Goal: Transaction & Acquisition: Purchase product/service

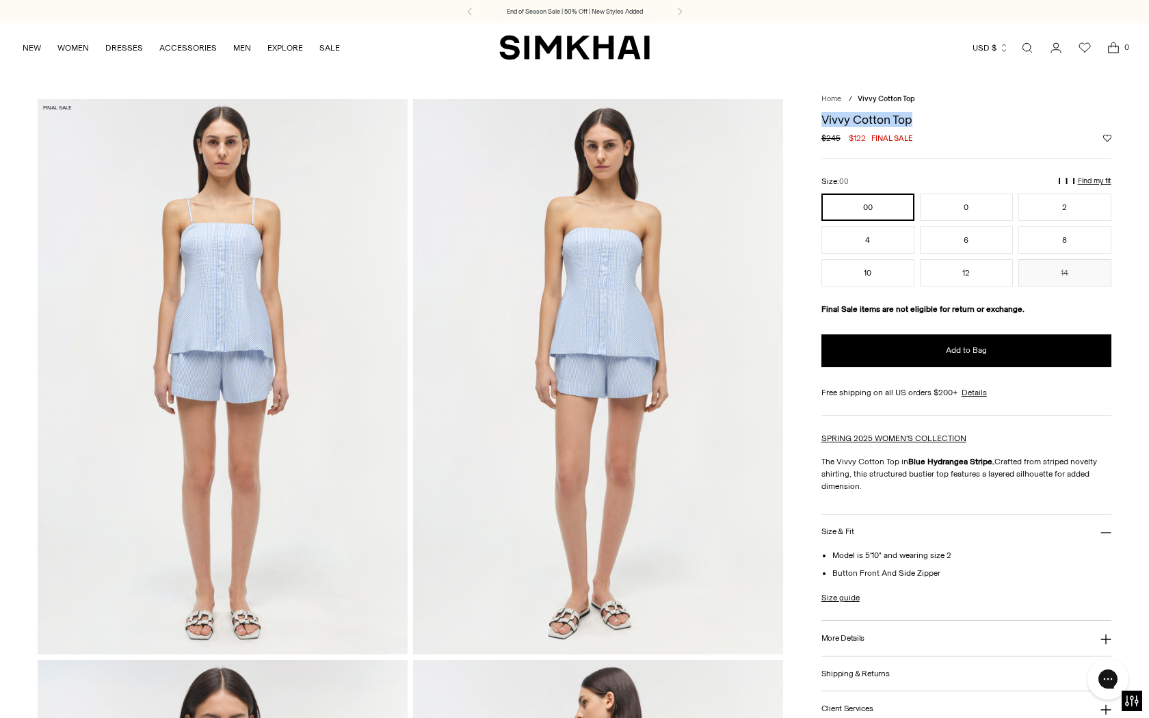
drag, startPoint x: 922, startPoint y: 118, endPoint x: 816, endPoint y: 119, distance: 106.0
copy h1 "Vivvy Cotton Top"
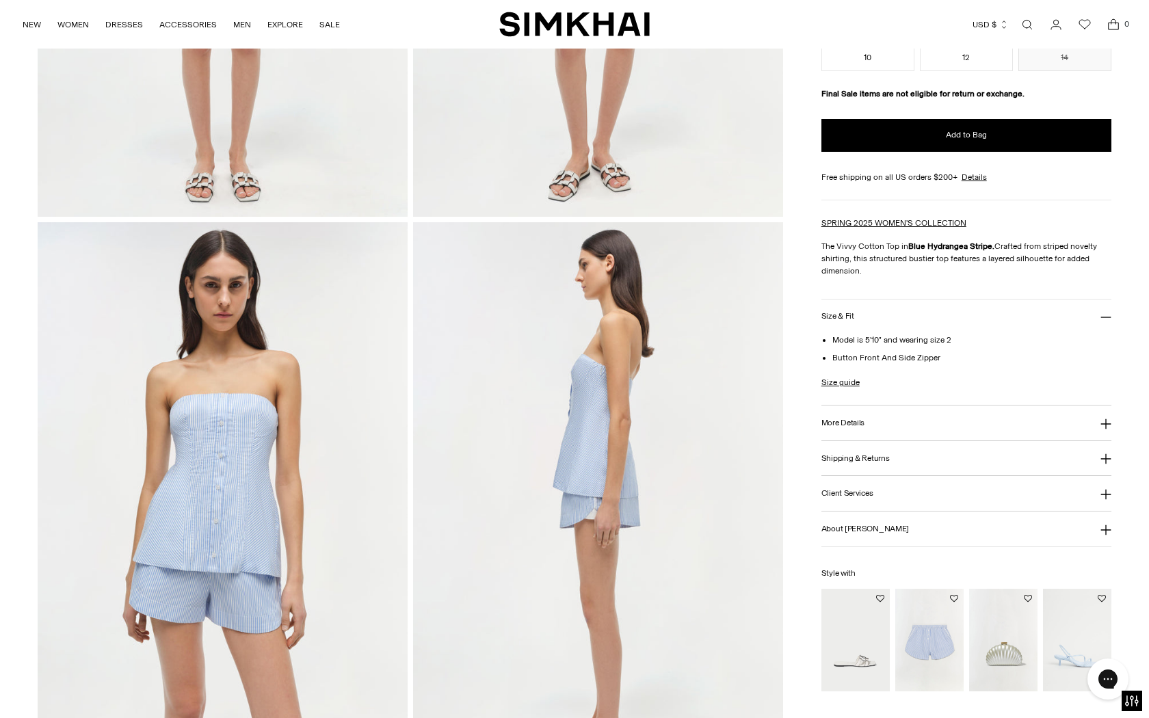
scroll to position [493, 0]
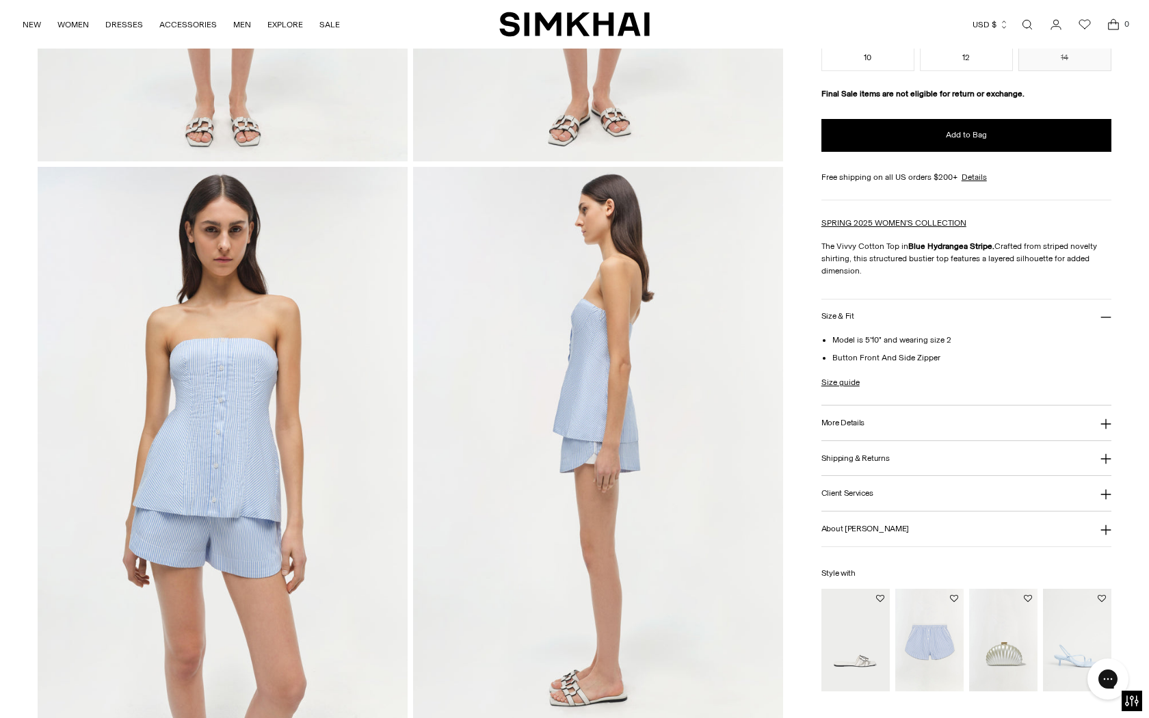
click at [858, 419] on h3 "More Details" at bounding box center [842, 423] width 43 height 9
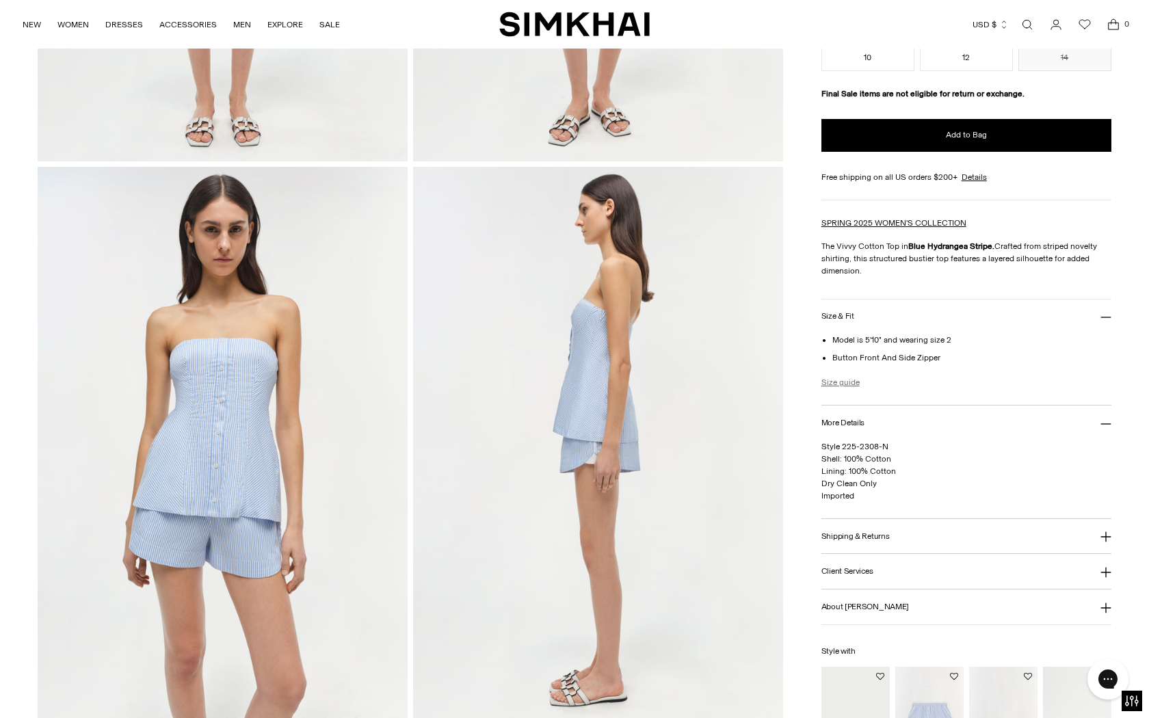
click at [849, 386] on link "Size guide" at bounding box center [840, 382] width 38 height 12
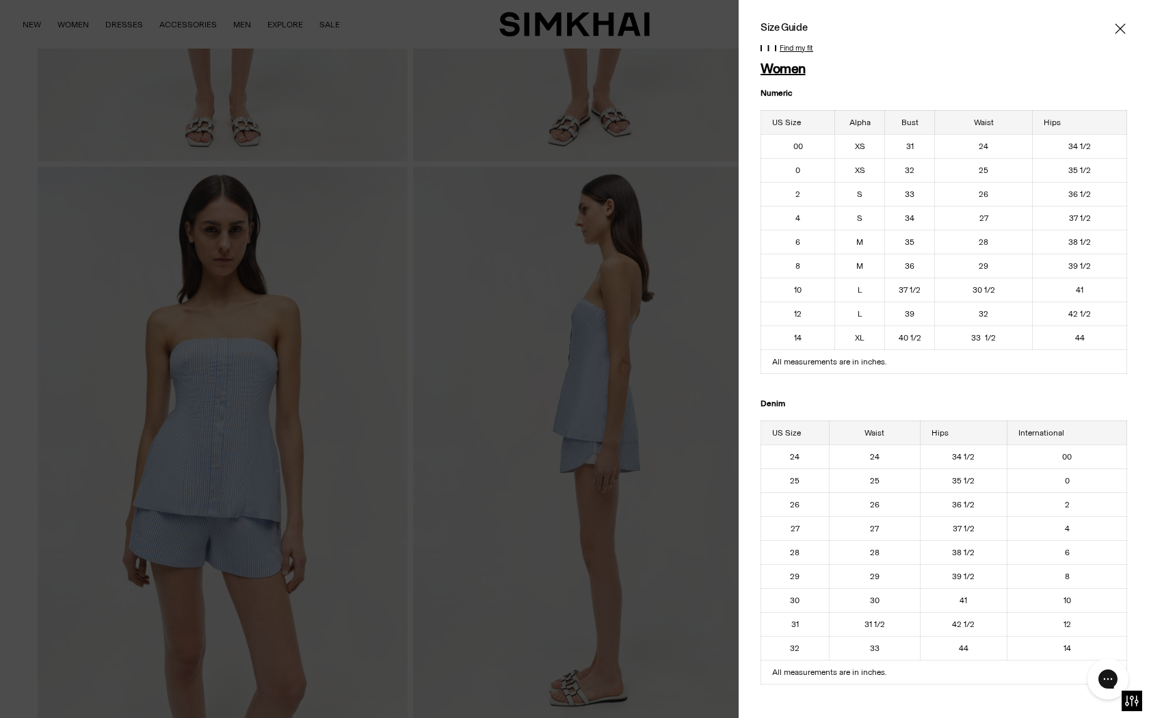
click at [668, 297] on div at bounding box center [574, 359] width 1149 height 718
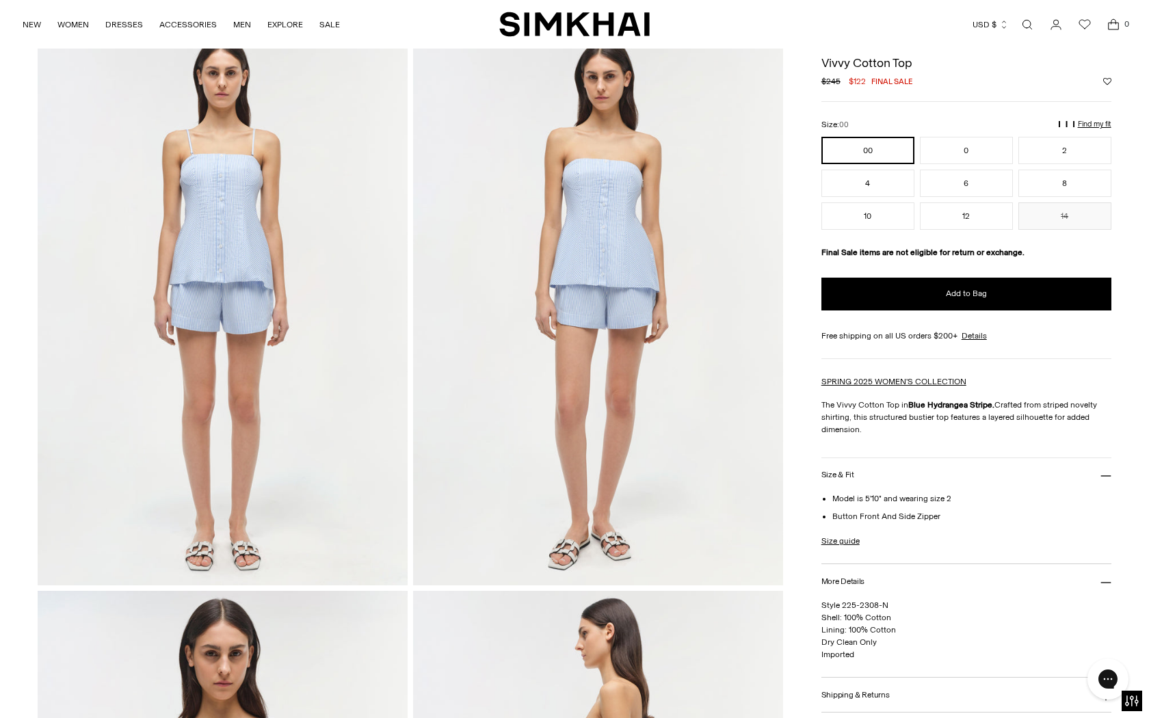
scroll to position [23, 0]
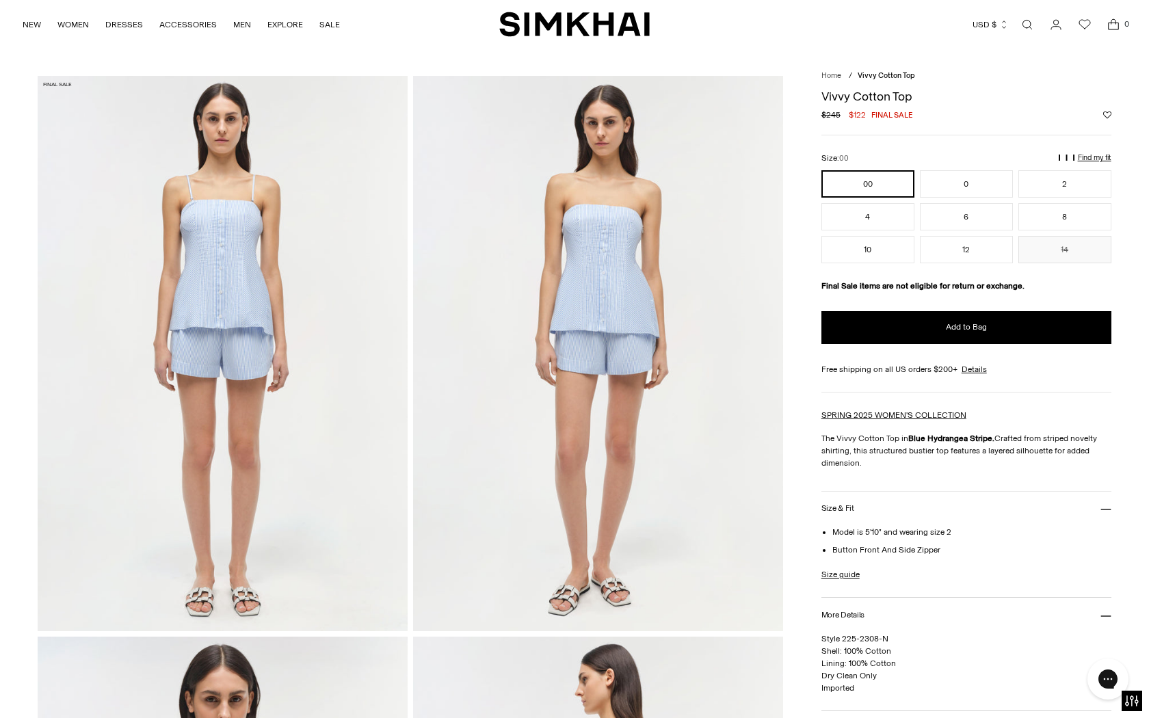
click at [1061, 230] on div "00 0 2 4 6 8 10 12 14 ** * * * * * ** ** **" at bounding box center [966, 216] width 290 height 93
click at [1061, 204] on button "8" at bounding box center [1064, 216] width 93 height 27
click at [908, 158] on p "Find my fit" at bounding box center [900, 170] width 16 height 25
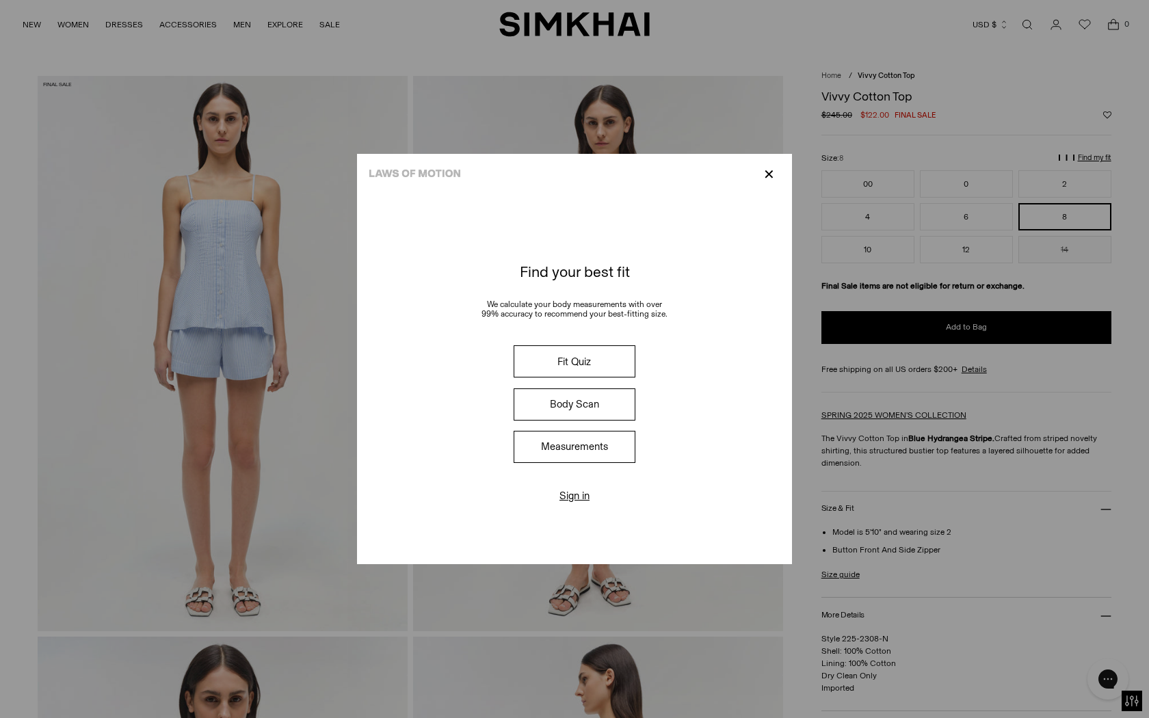
click at [574, 456] on button "Measurements" at bounding box center [575, 447] width 122 height 32
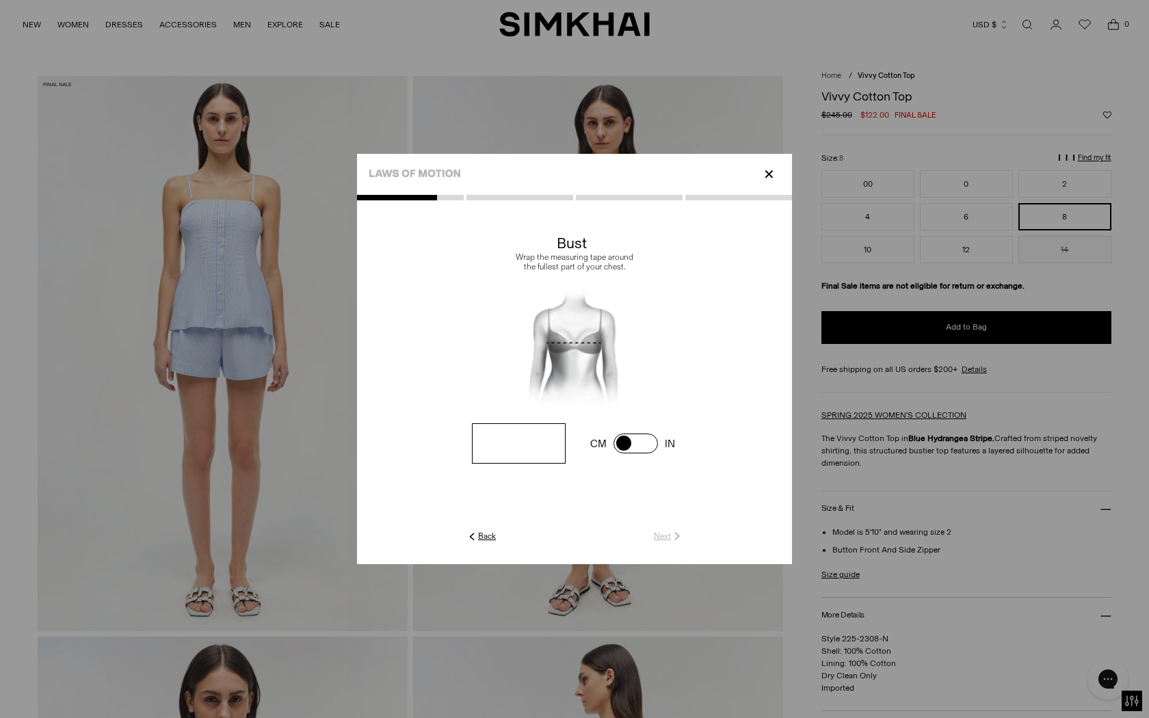
click at [533, 447] on input "number" at bounding box center [519, 443] width 94 height 40
click at [494, 540] on link "Back" at bounding box center [481, 536] width 30 height 12
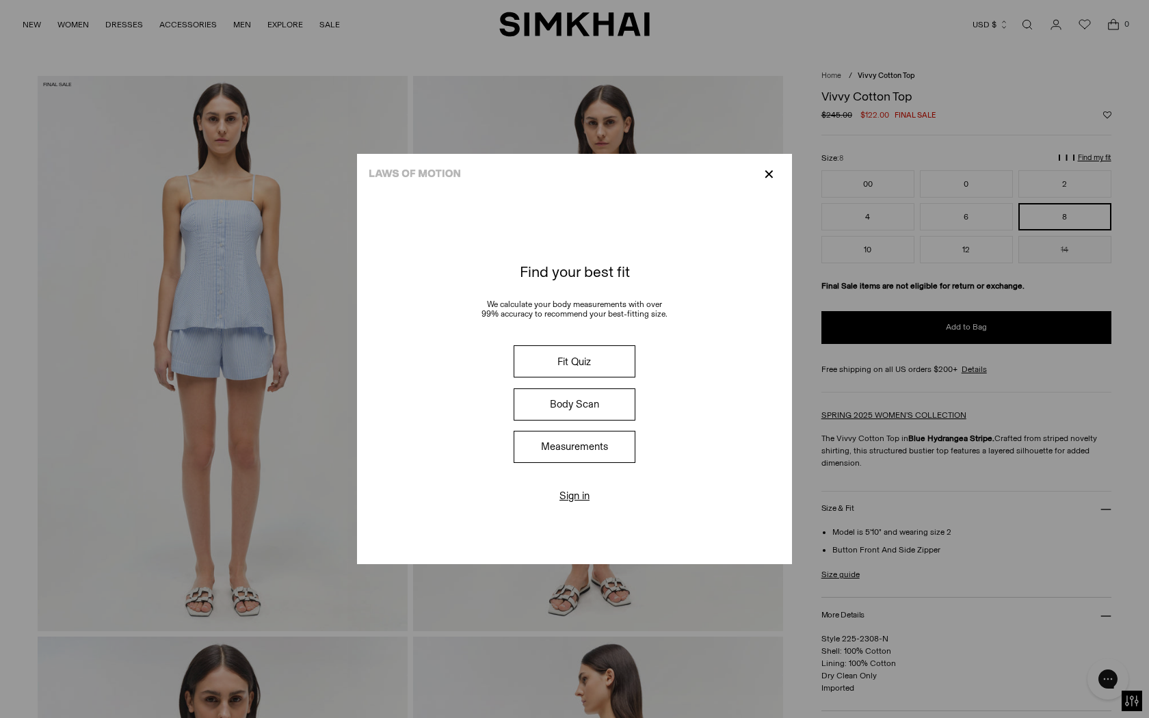
click at [585, 360] on button "Fit Quiz" at bounding box center [575, 361] width 122 height 32
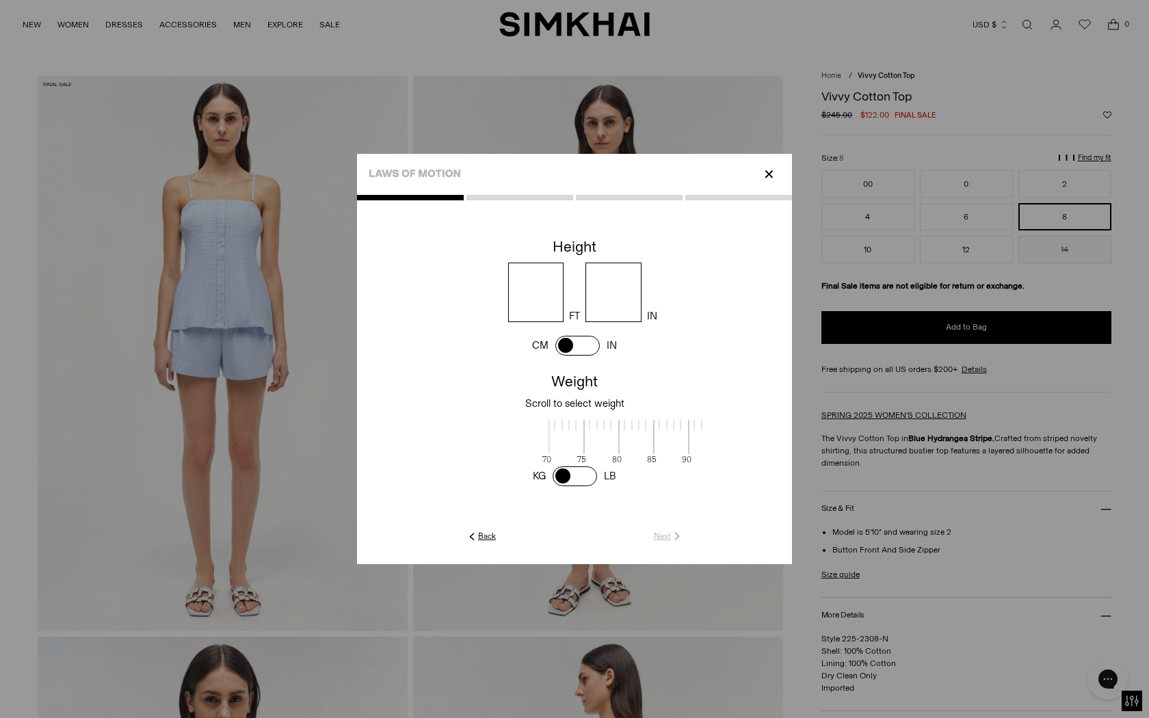
scroll to position [3, 445]
click at [545, 306] on input "number" at bounding box center [536, 292] width 56 height 59
type input "*"
click at [627, 299] on input "number" at bounding box center [613, 292] width 56 height 59
type input "*"
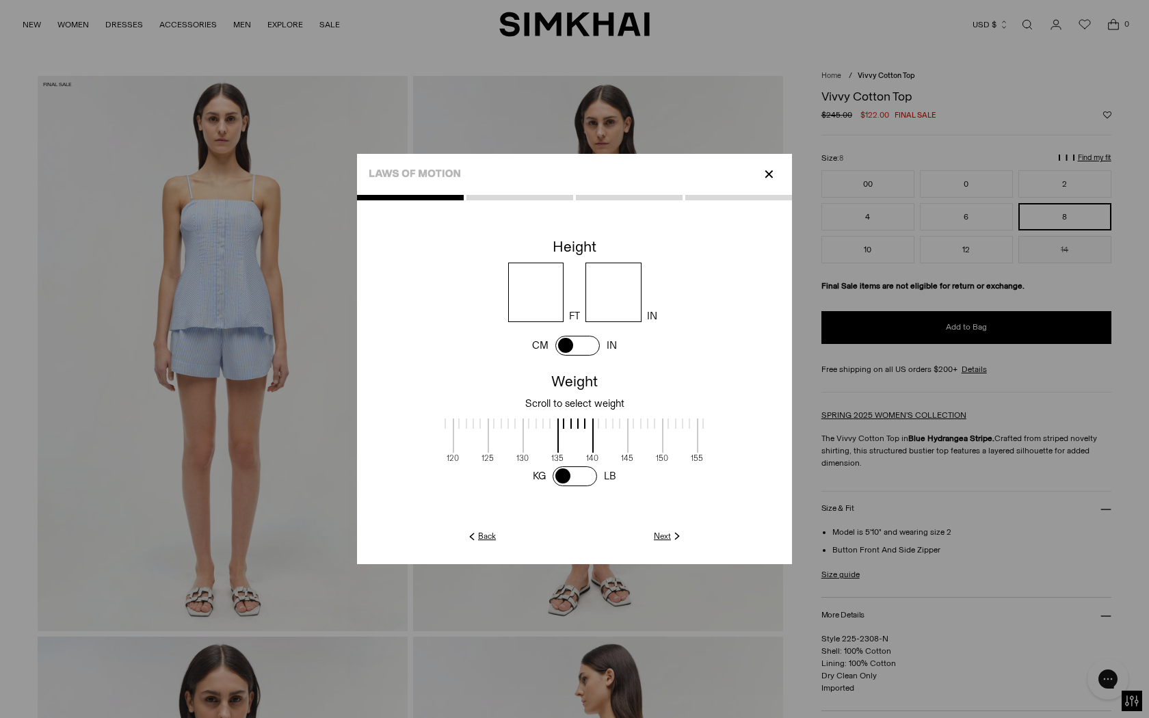
click at [671, 532] on img at bounding box center [677, 536] width 12 height 12
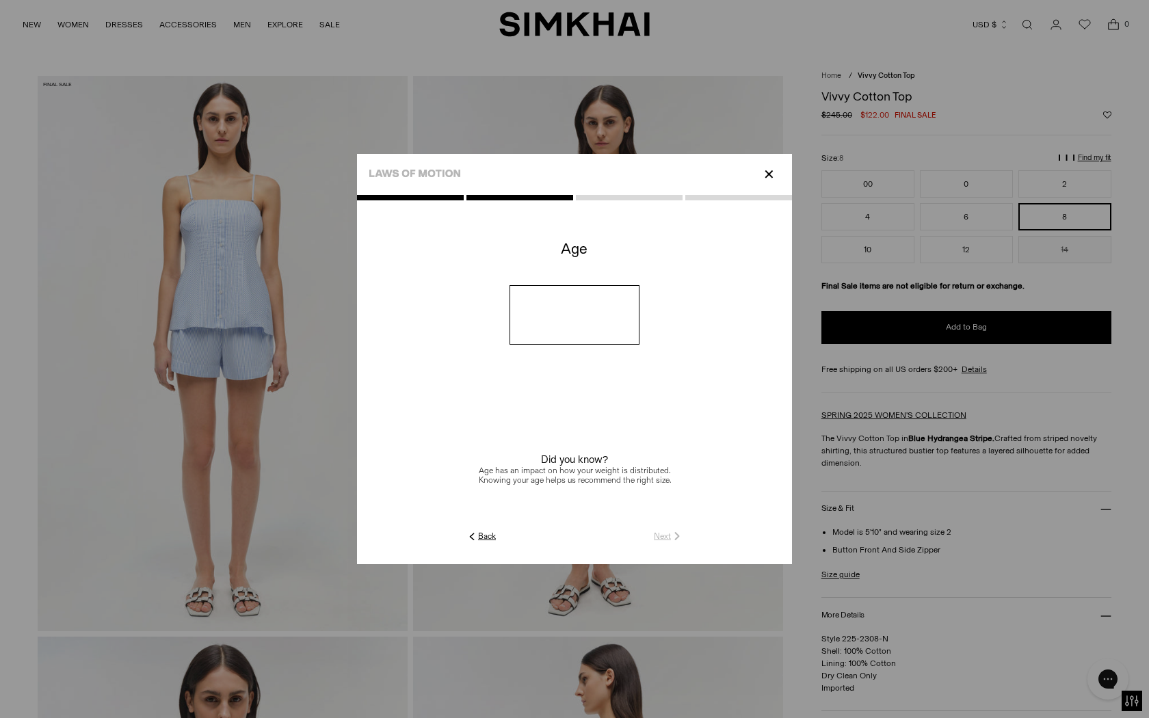
click at [599, 304] on input "number" at bounding box center [575, 314] width 131 height 59
type input "**"
click at [666, 537] on link "Next" at bounding box center [668, 536] width 29 height 12
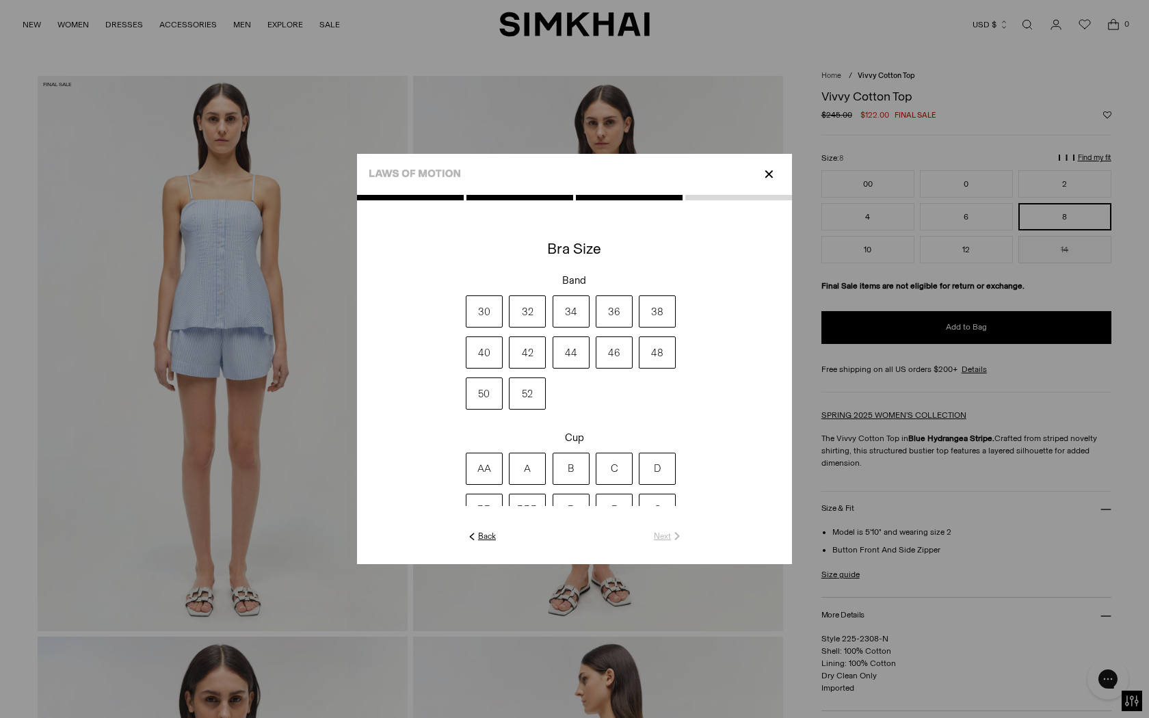
click at [574, 310] on label "34" at bounding box center [571, 311] width 37 height 32
click at [661, 460] on label "D" at bounding box center [657, 469] width 37 height 32
click at [674, 540] on img at bounding box center [677, 536] width 12 height 12
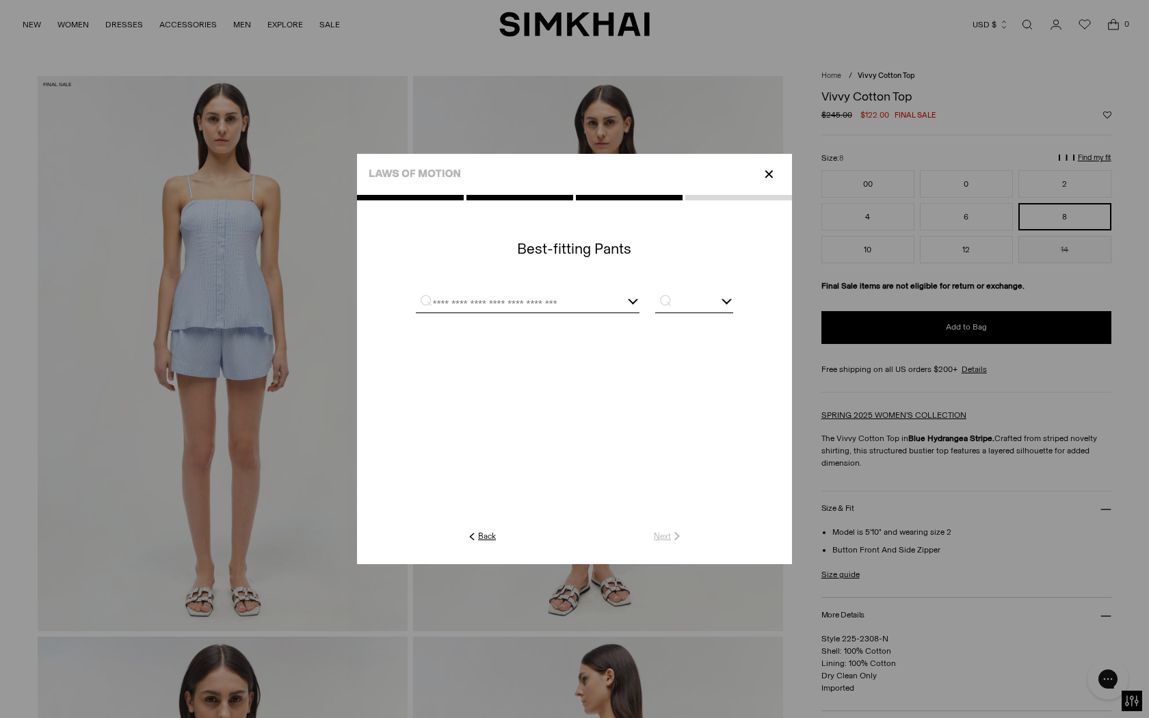
click at [596, 303] on input "text" at bounding box center [511, 303] width 190 height 17
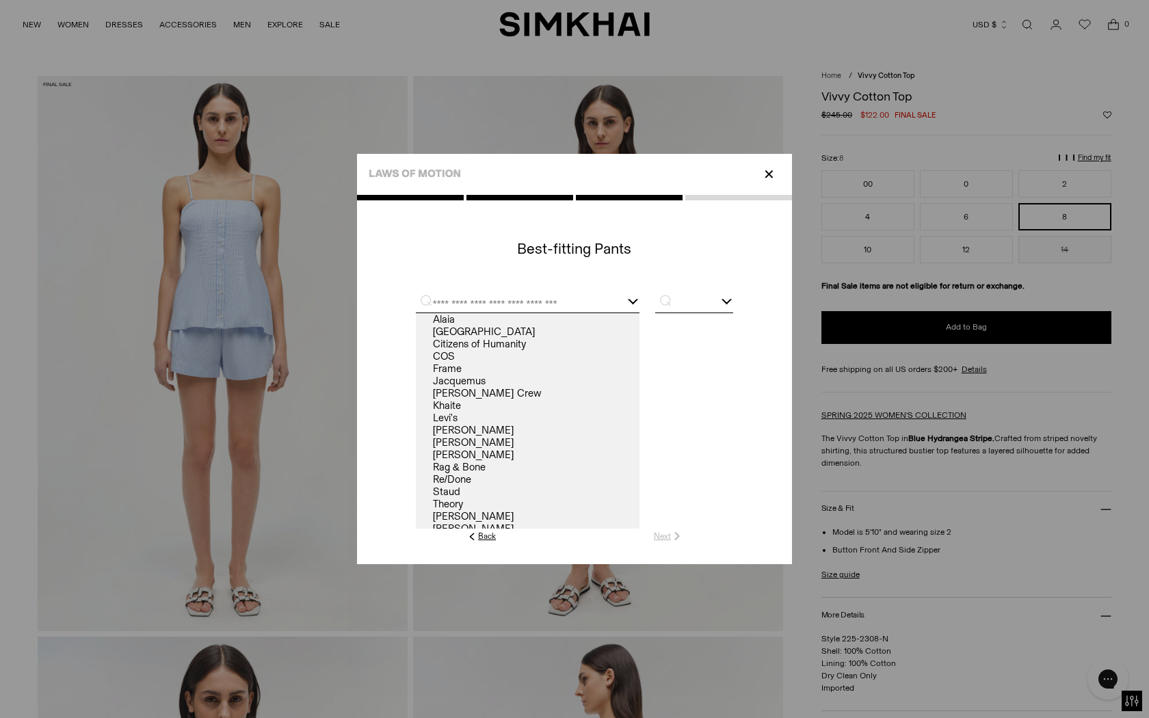
click at [465, 266] on c-title at bounding box center [574, 259] width 435 height 51
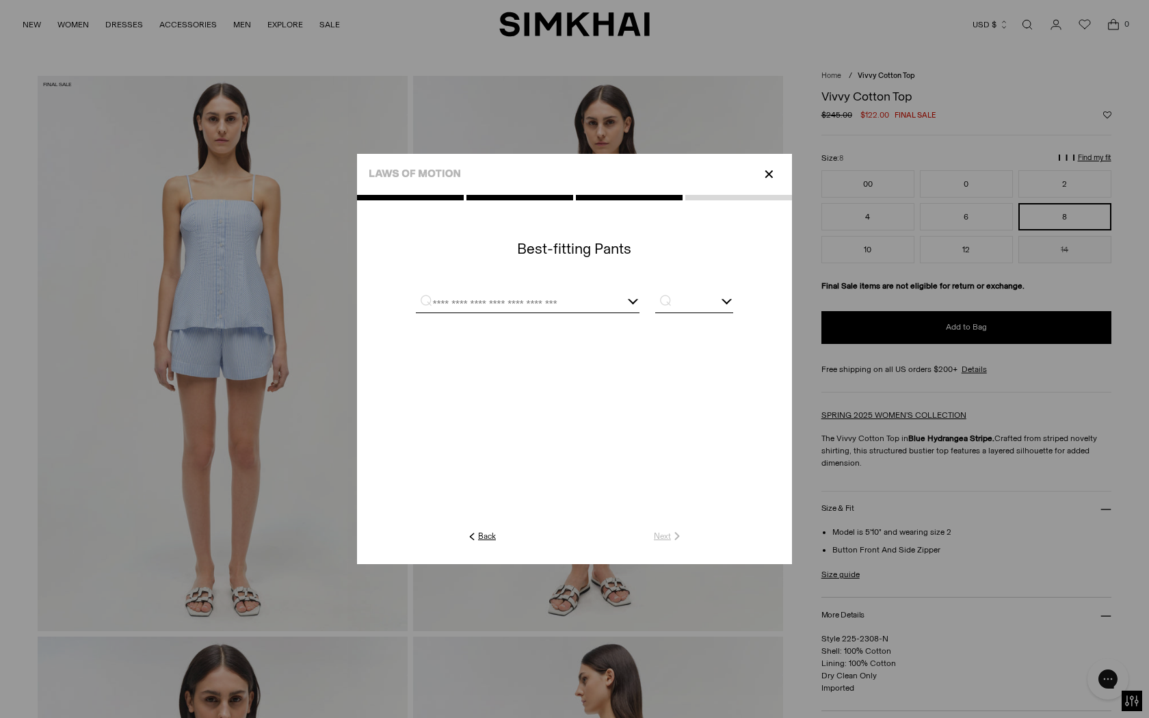
click at [569, 303] on input "text" at bounding box center [511, 303] width 190 height 17
click at [586, 319] on link "[PERSON_NAME]" at bounding box center [528, 319] width 224 height 12
click at [674, 303] on p "⌕" at bounding box center [661, 300] width 27 height 14
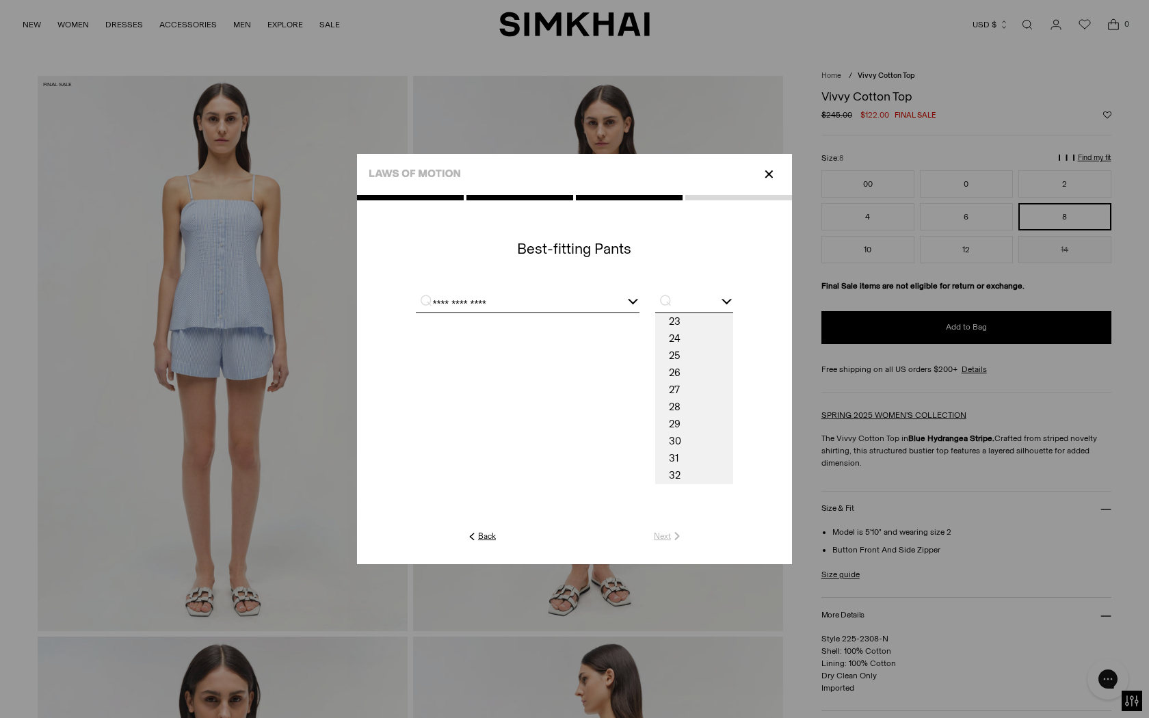
click at [537, 301] on input "**********" at bounding box center [511, 303] width 190 height 17
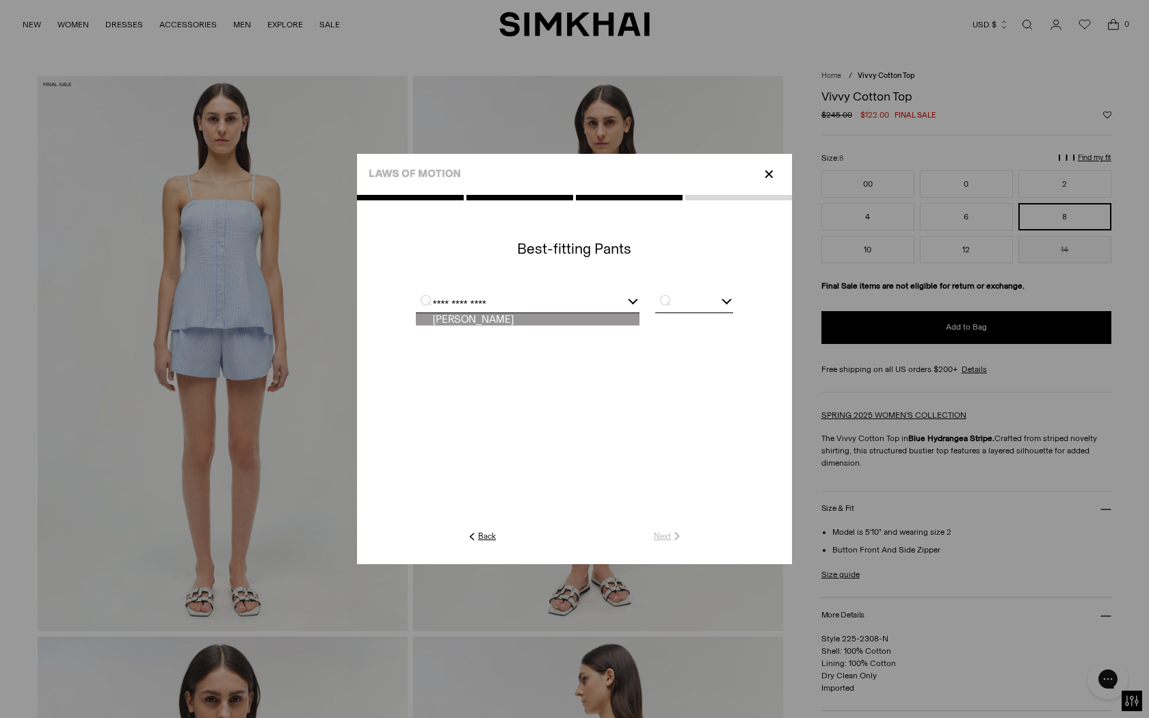
drag, startPoint x: 537, startPoint y: 301, endPoint x: 359, endPoint y: 279, distance: 179.2
click at [359, 282] on bc-dropdown at bounding box center [574, 381] width 435 height 295
click at [518, 293] on div at bounding box center [574, 302] width 317 height 35
click at [665, 298] on p "⌕" at bounding box center [661, 300] width 27 height 14
drag, startPoint x: 484, startPoint y: 304, endPoint x: 397, endPoint y: 303, distance: 86.9
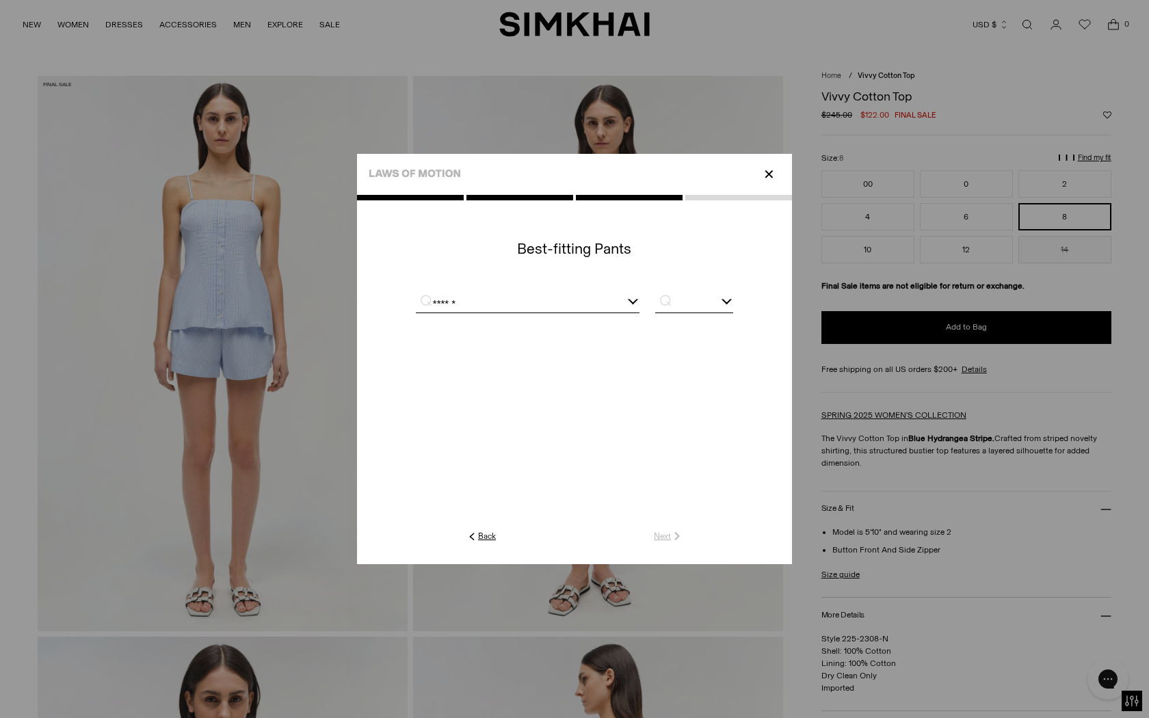
click at [397, 304] on cc-searchable-dropdown at bounding box center [574, 302] width 435 height 35
click at [451, 318] on link "[PERSON_NAME]" at bounding box center [528, 319] width 224 height 12
type input "**********"
click at [697, 310] on input "text" at bounding box center [694, 303] width 78 height 17
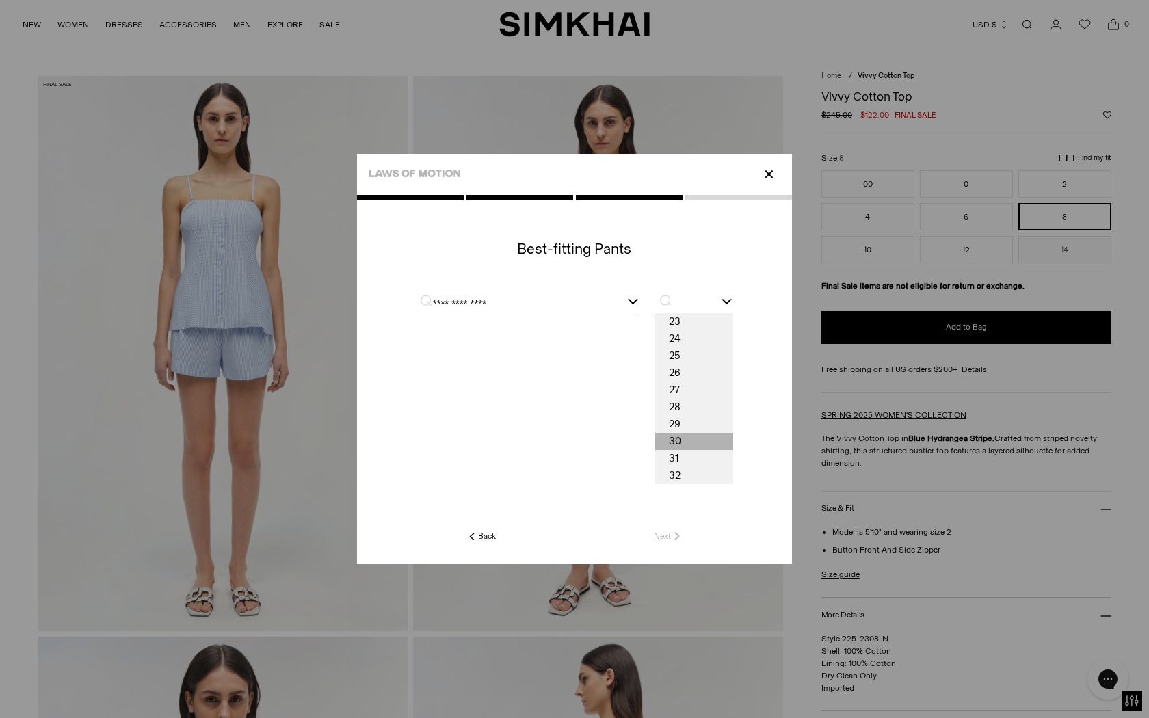
click at [681, 440] on span "30" at bounding box center [694, 441] width 78 height 17
type input "**"
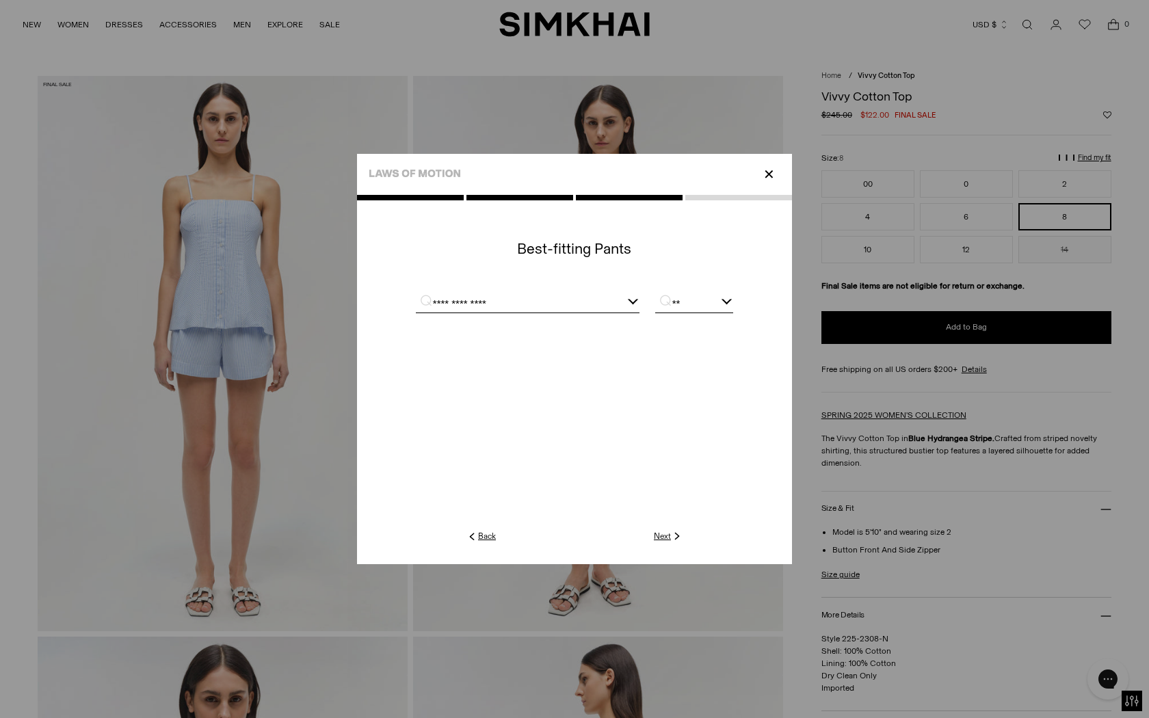
click at [664, 541] on link "Next" at bounding box center [668, 536] width 29 height 12
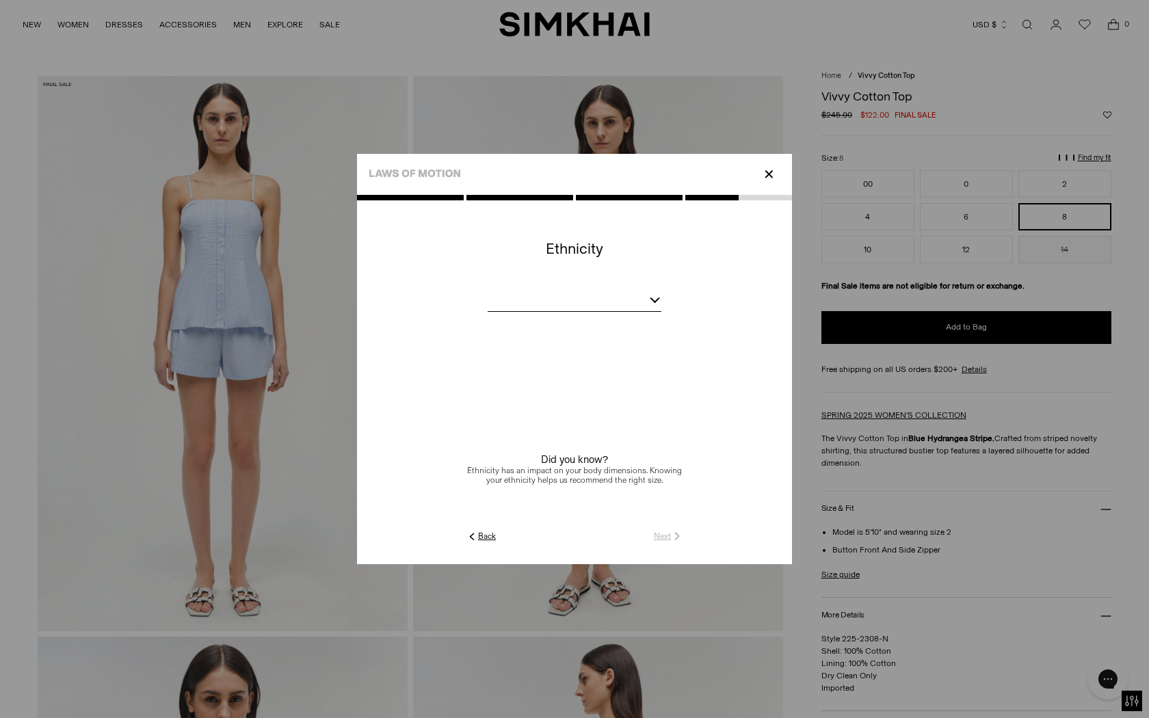
click at [643, 297] on div at bounding box center [575, 302] width 174 height 17
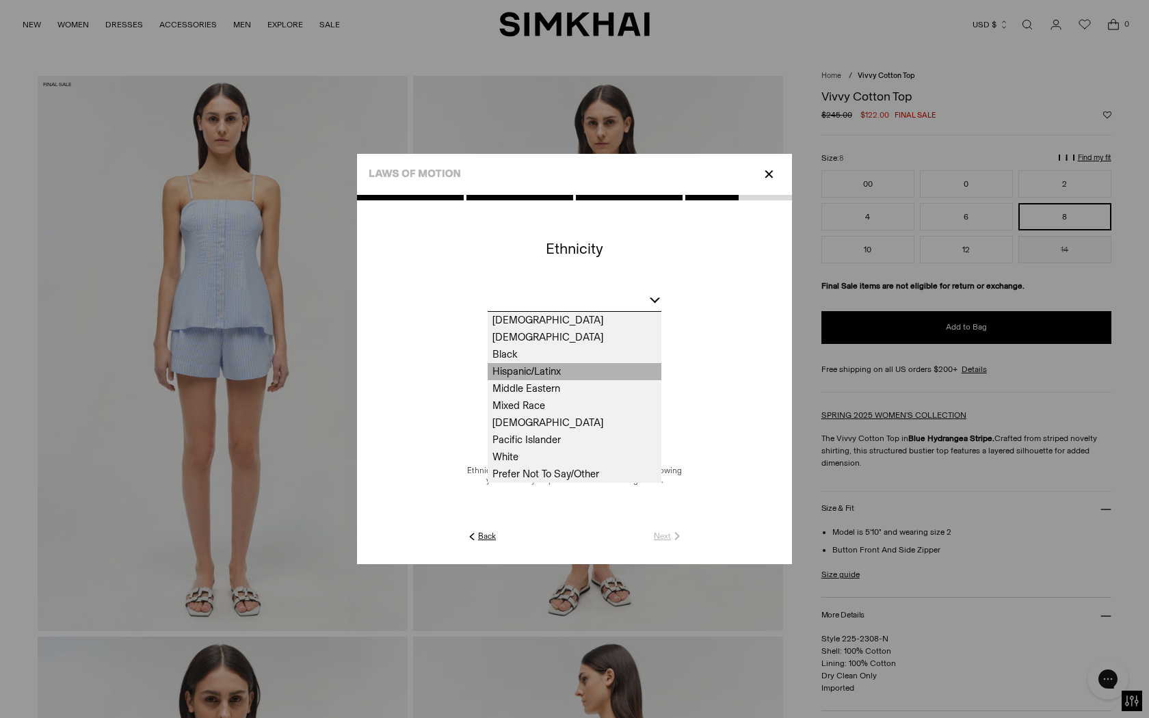
click at [564, 366] on span "Hispanic/Latinx" at bounding box center [575, 371] width 174 height 17
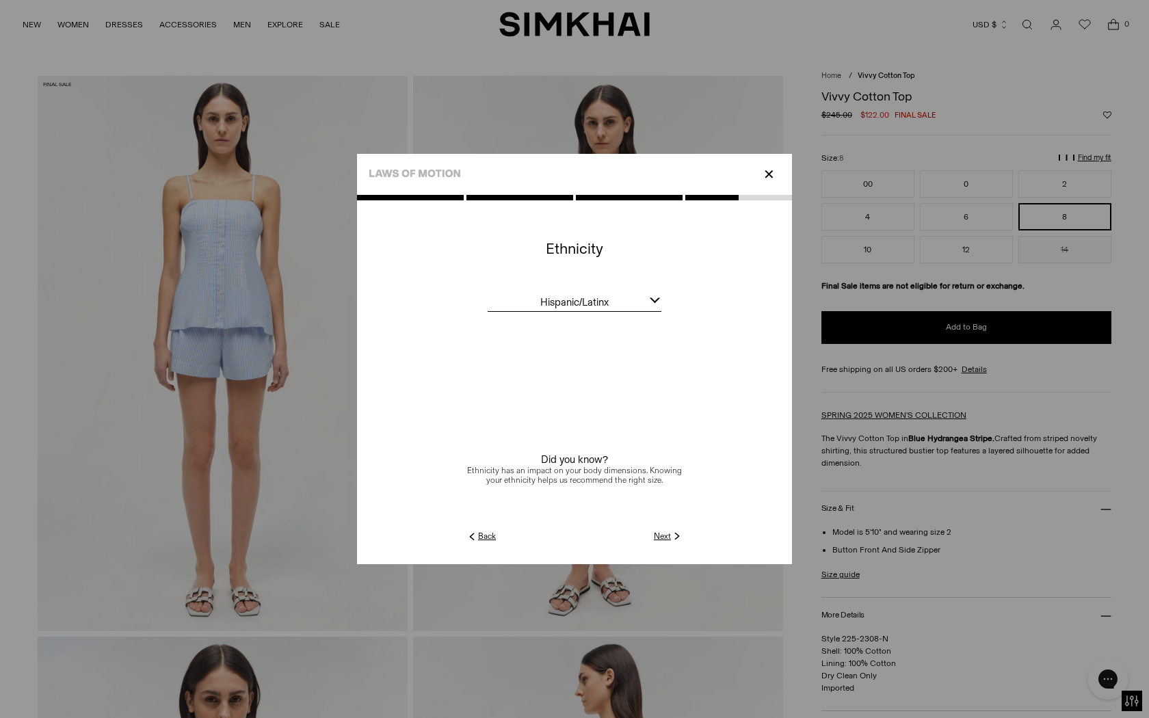
click at [669, 543] on div at bounding box center [574, 379] width 435 height 369
click at [669, 530] on link "Next" at bounding box center [668, 536] width 29 height 12
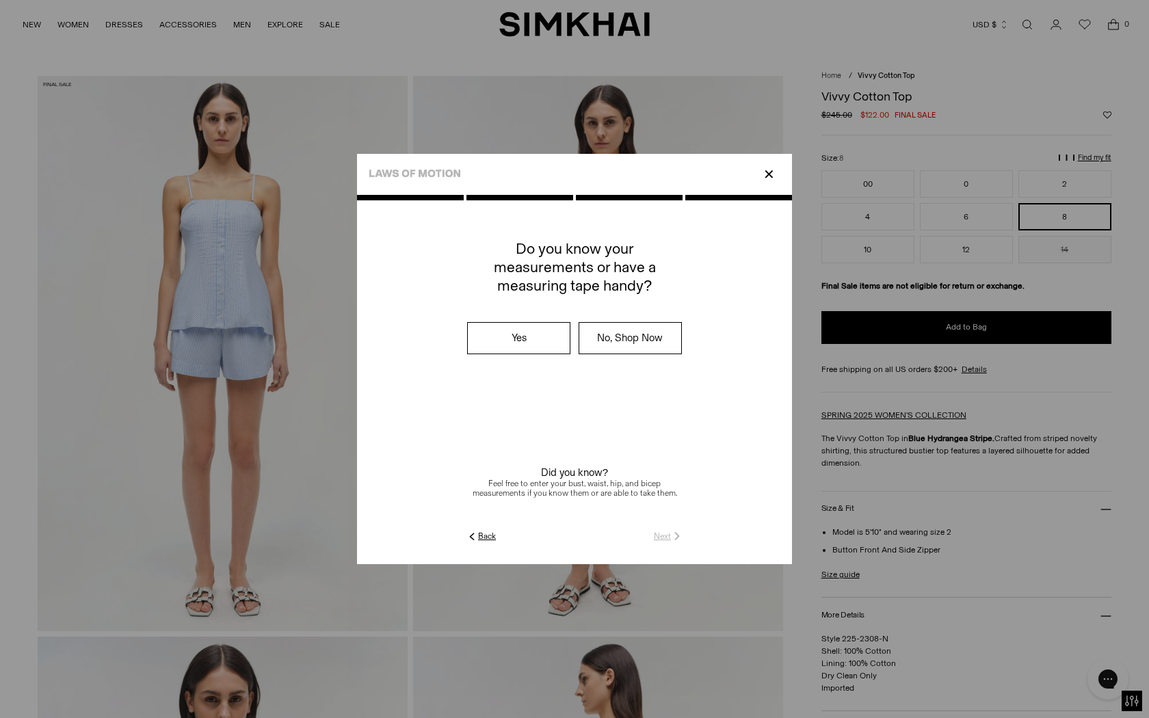
click at [639, 327] on label "No, Shop Now" at bounding box center [630, 338] width 102 height 31
click at [669, 534] on link "Submit" at bounding box center [663, 536] width 39 height 12
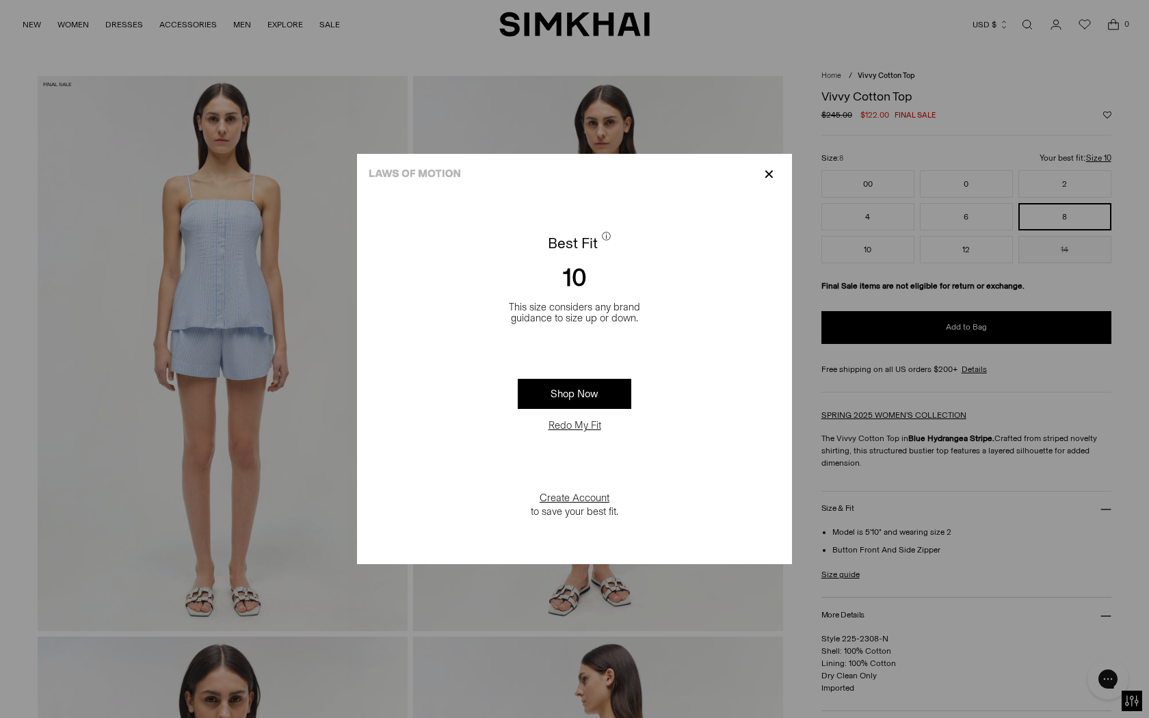
click at [779, 173] on div "✕" at bounding box center [574, 174] width 435 height 41
click at [763, 174] on p "✕" at bounding box center [769, 174] width 18 height 23
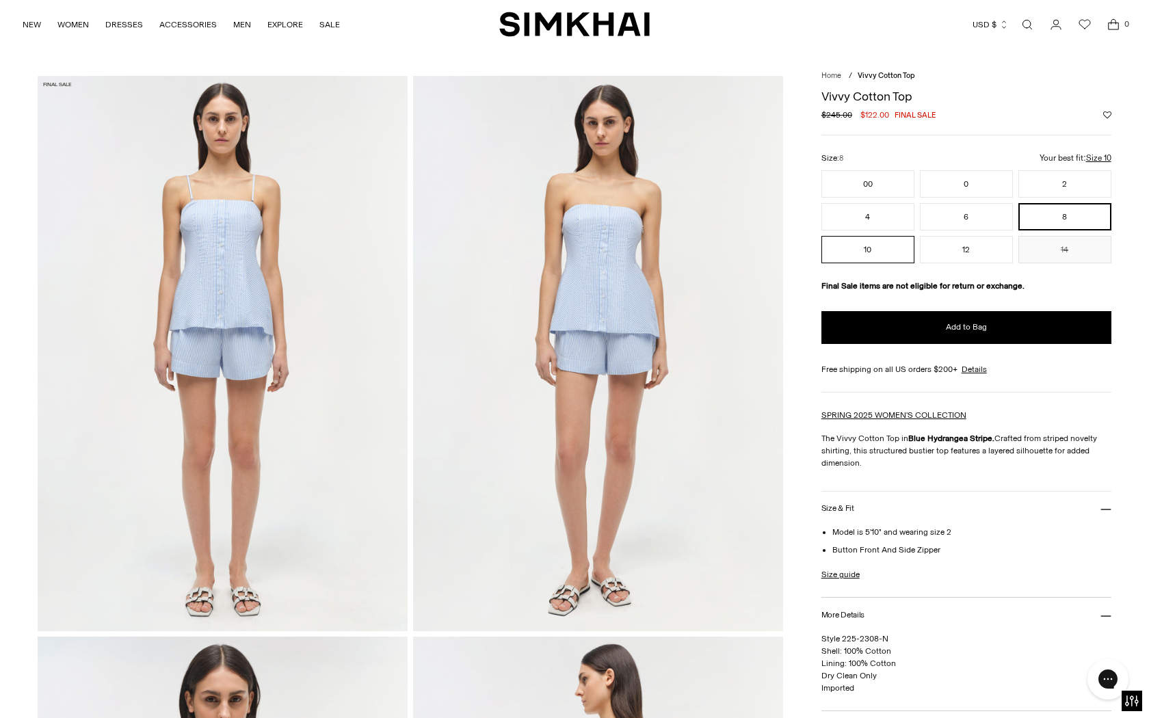
click at [870, 250] on button "10" at bounding box center [867, 249] width 93 height 27
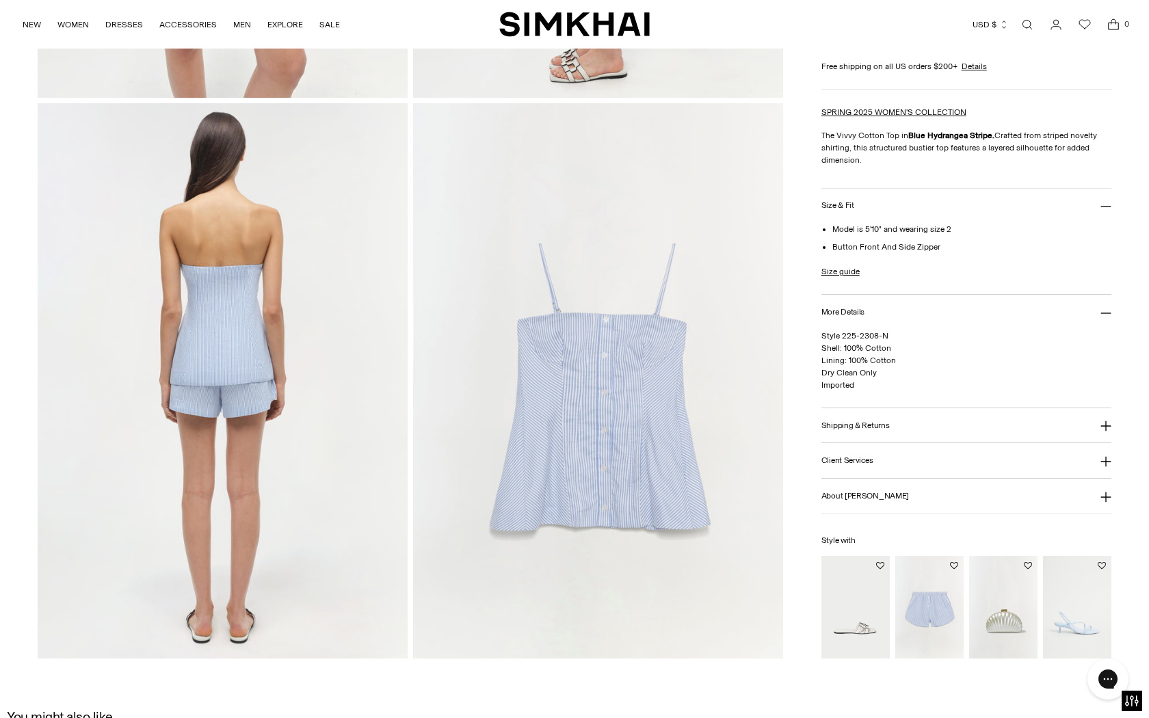
scroll to position [1106, 0]
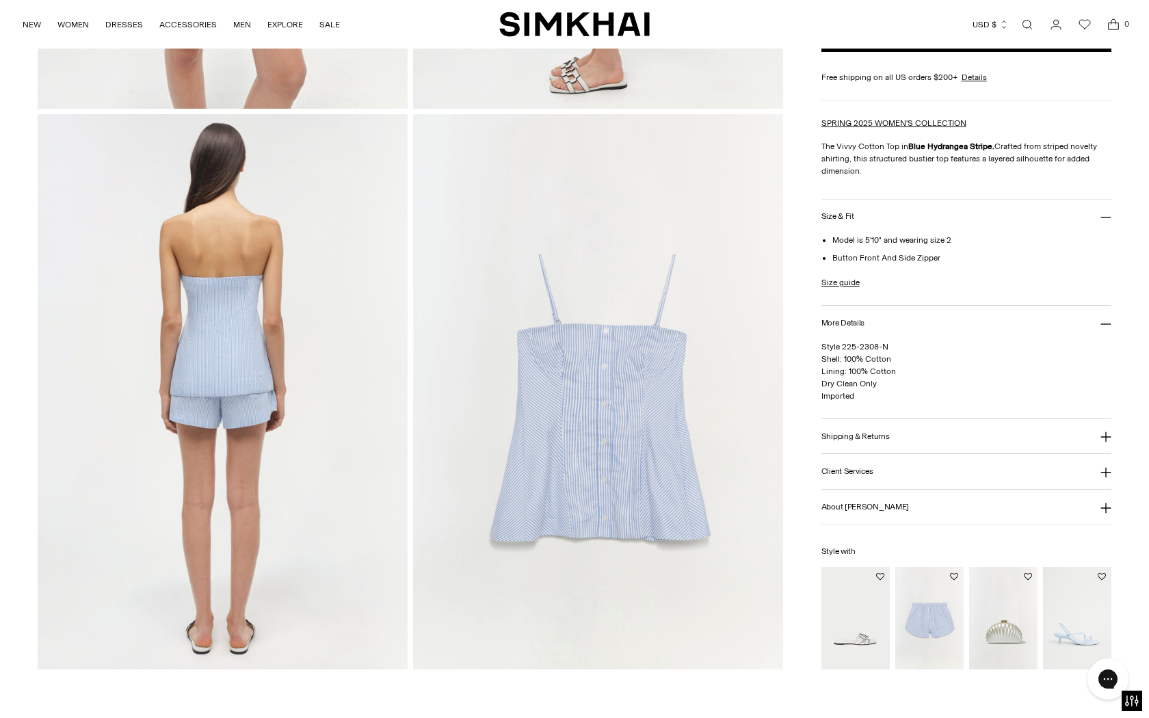
click at [246, 319] on img at bounding box center [223, 391] width 370 height 555
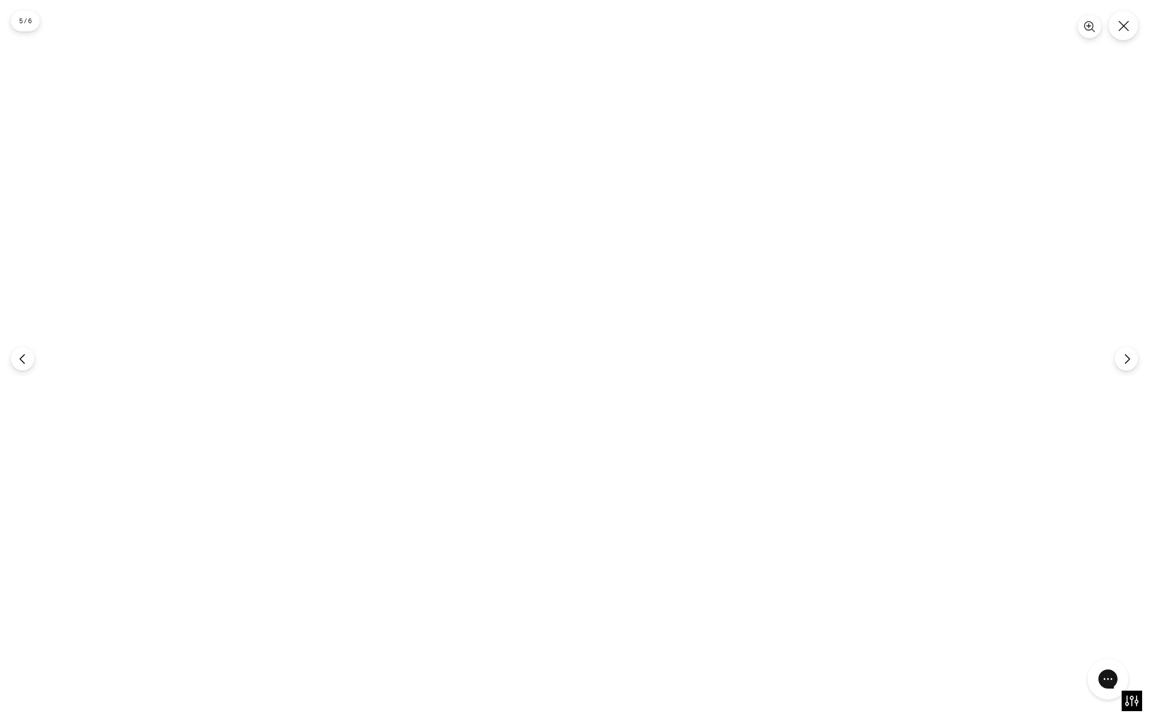
click at [534, 230] on img at bounding box center [574, 359] width 479 height 718
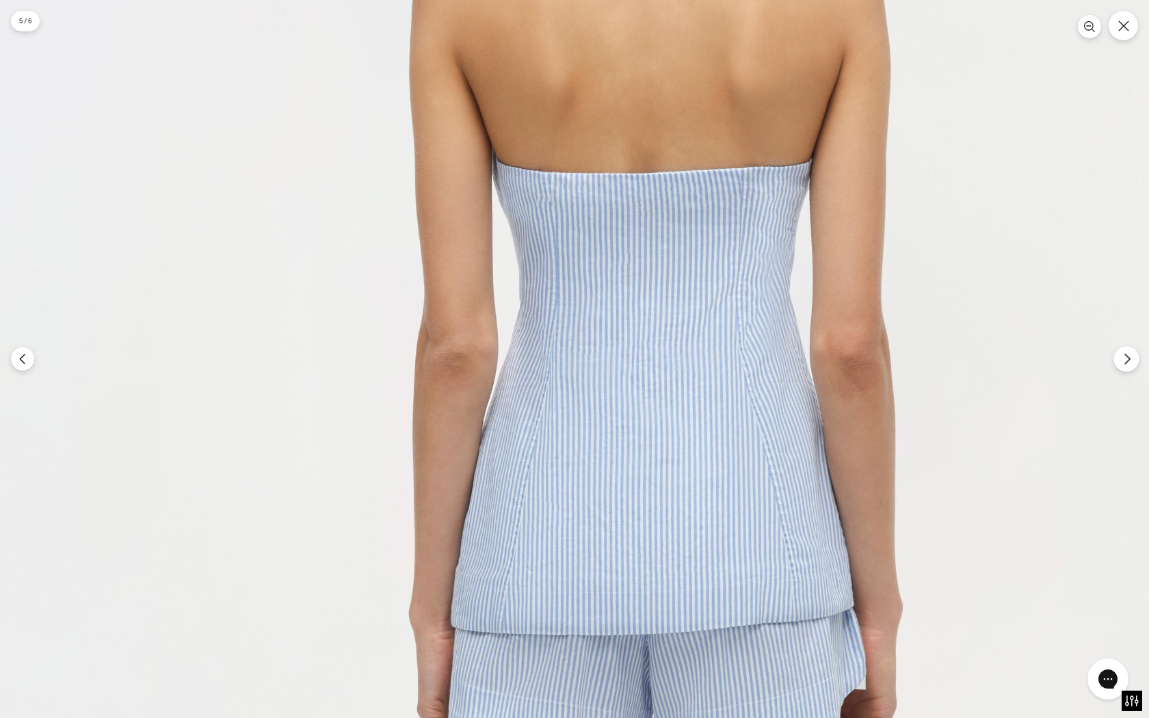
click at [1123, 369] on button "Next" at bounding box center [1125, 358] width 25 height 25
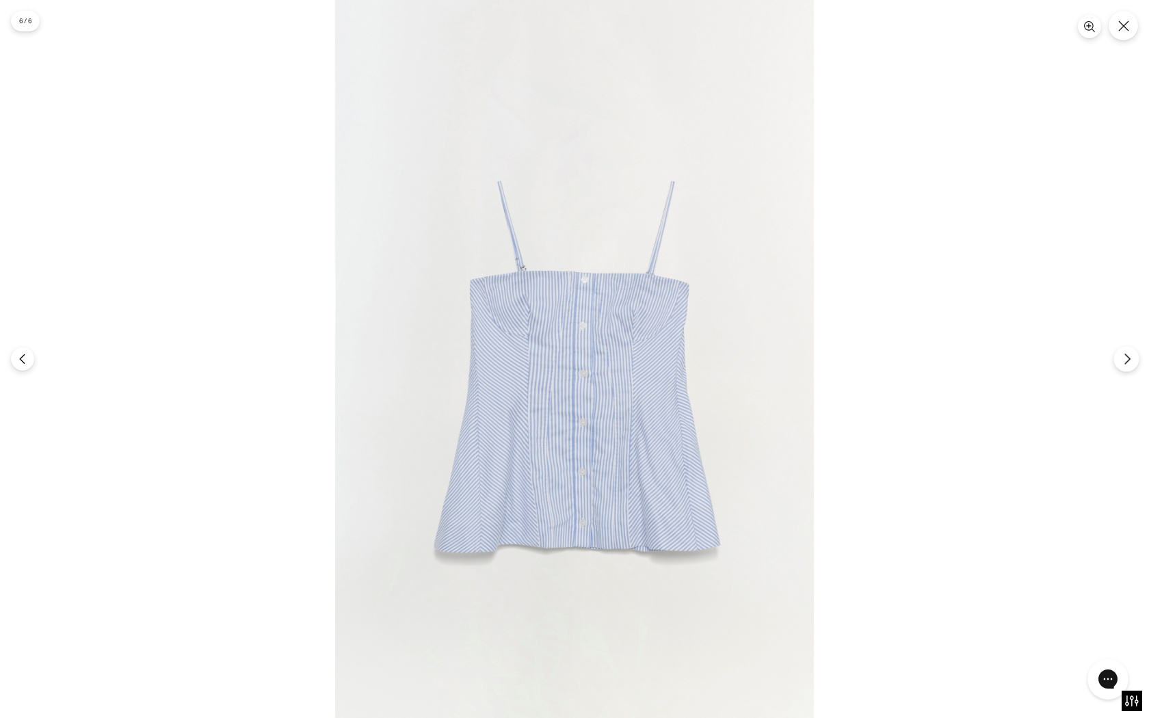
click at [1123, 369] on button "Next" at bounding box center [1125, 358] width 25 height 25
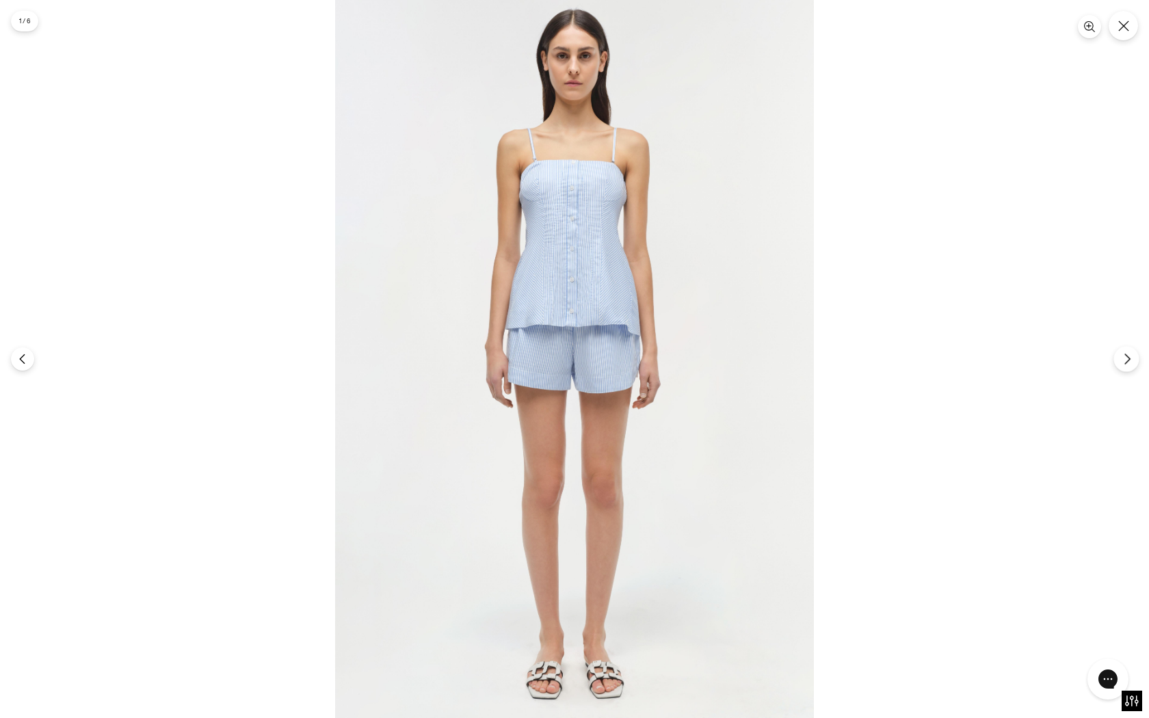
click at [1123, 369] on button "Next" at bounding box center [1125, 358] width 25 height 25
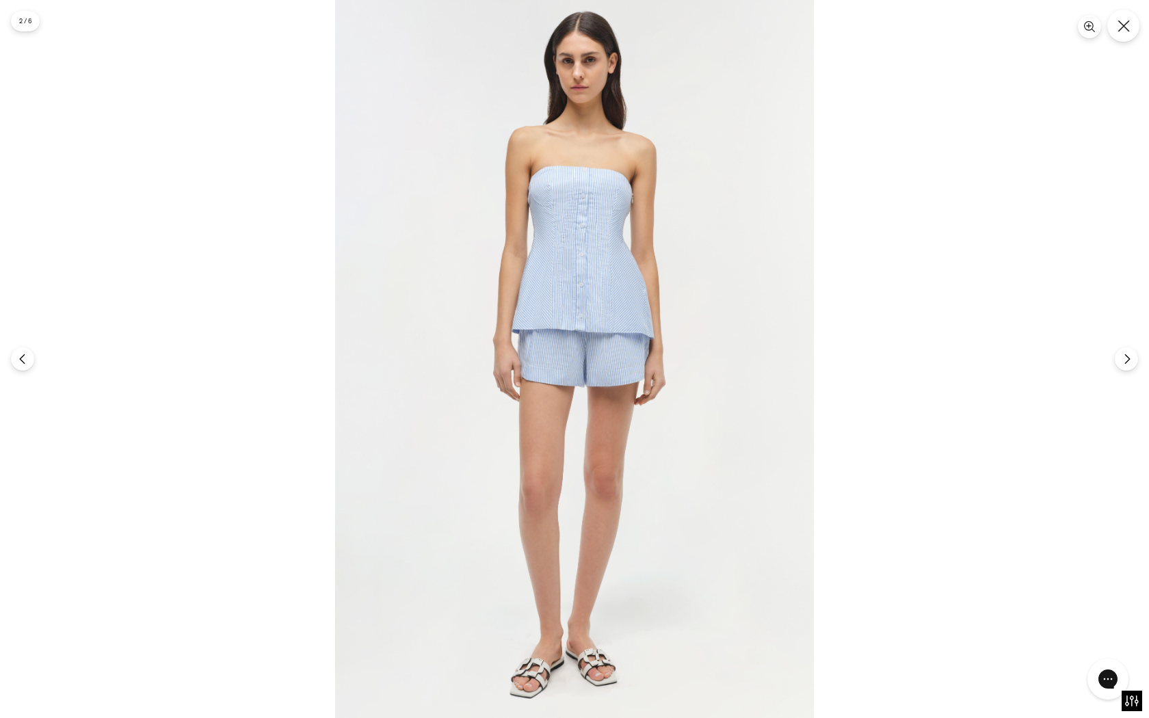
click at [1118, 28] on icon "Close" at bounding box center [1124, 26] width 12 height 12
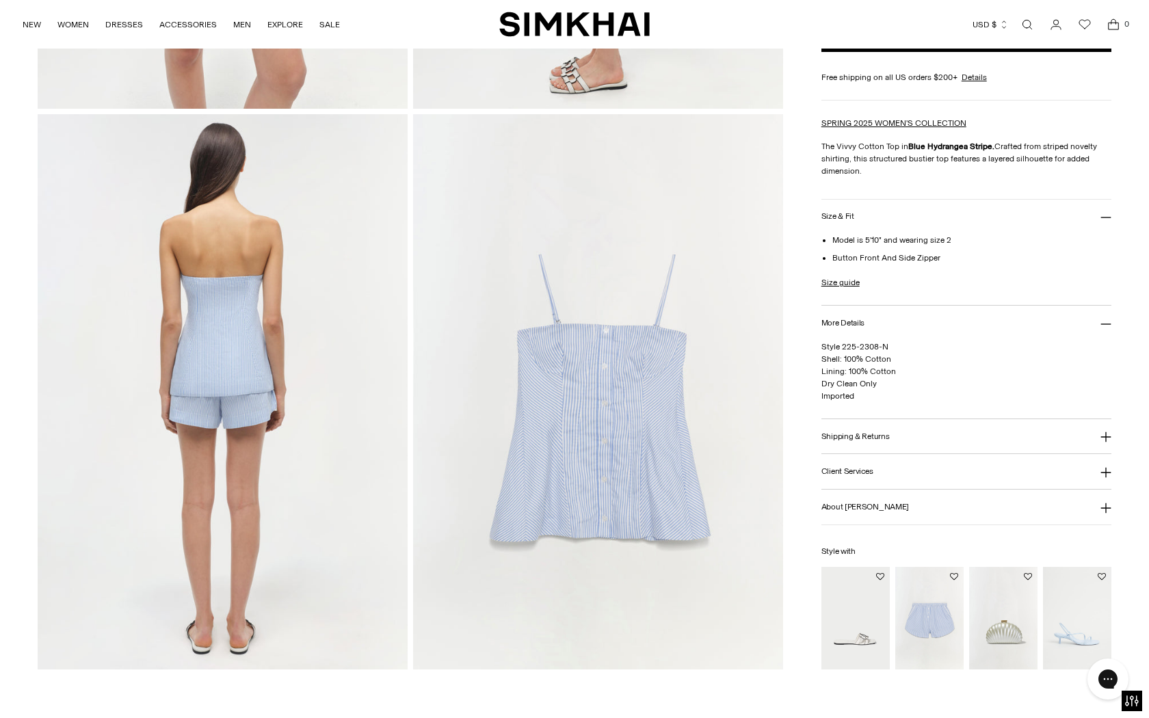
click at [912, 446] on button "Shipping & Returns" at bounding box center [966, 436] width 290 height 35
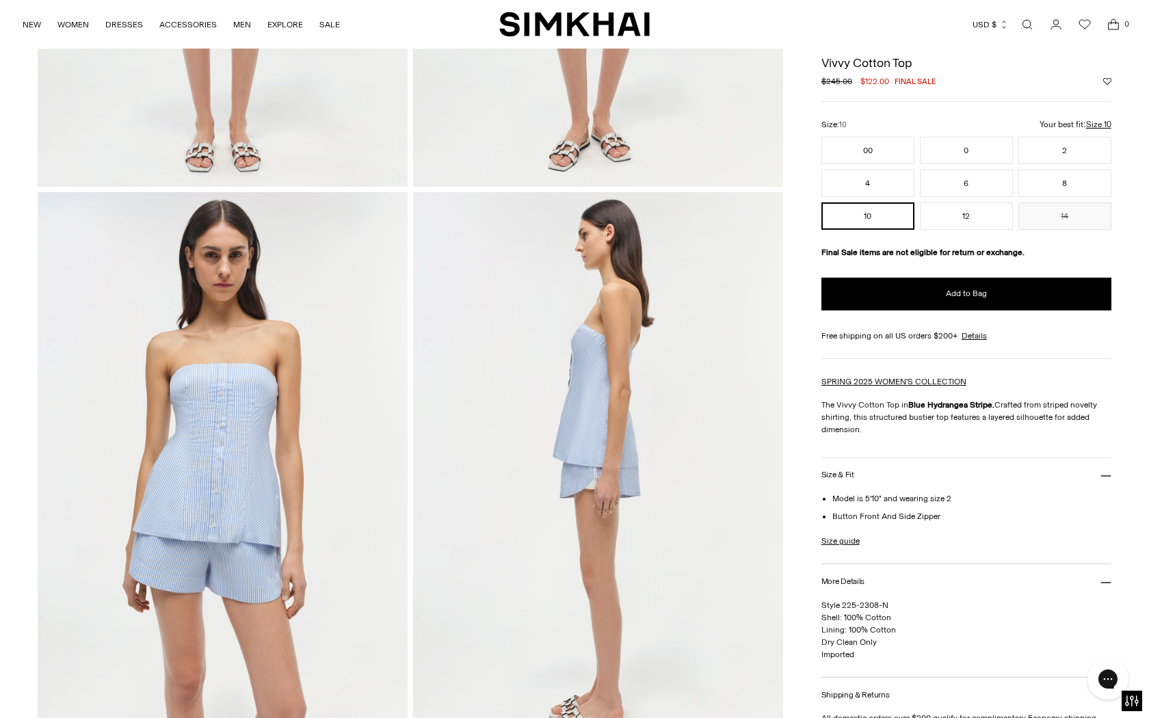
scroll to position [462, 0]
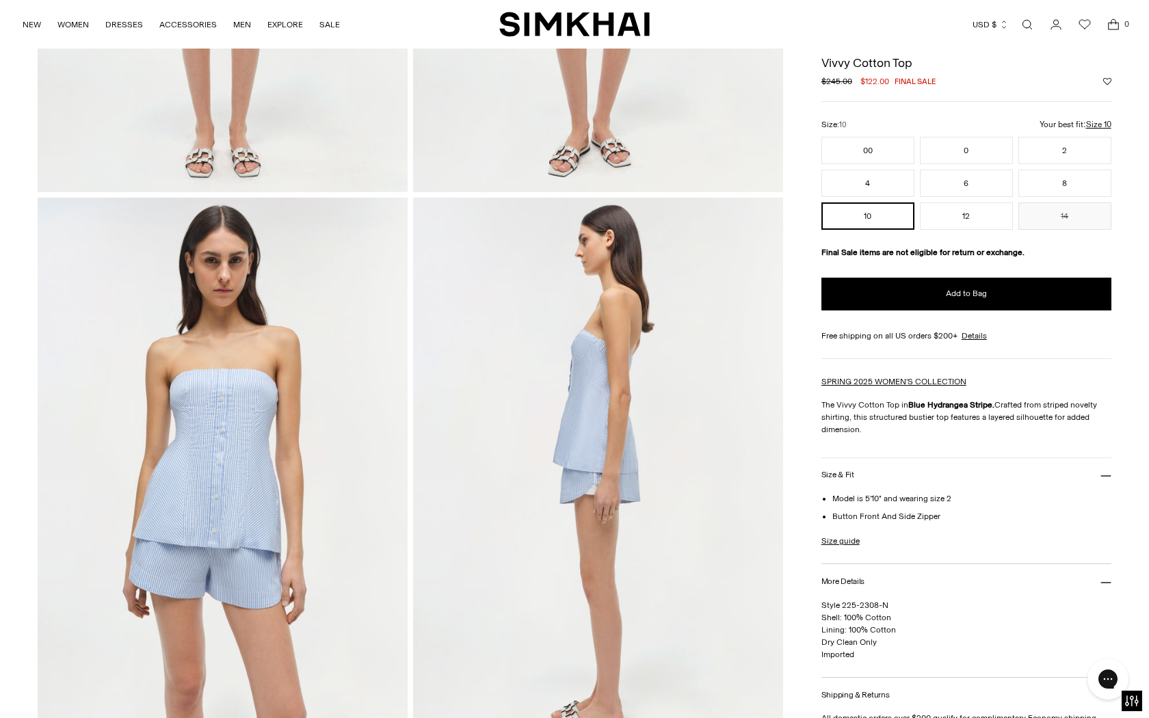
click at [1095, 118] on div "Size: 10" at bounding box center [966, 124] width 290 height 13
click at [917, 132] on u "Size 10" at bounding box center [904, 136] width 25 height 9
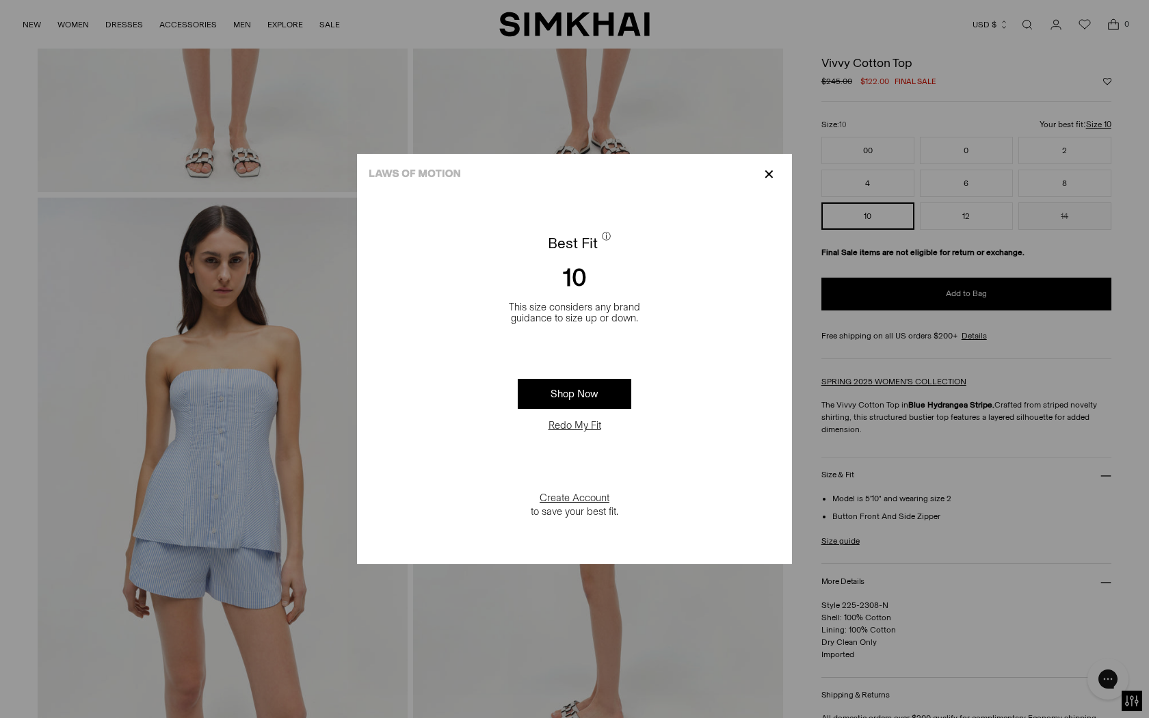
click at [767, 175] on p "✕" at bounding box center [769, 174] width 18 height 23
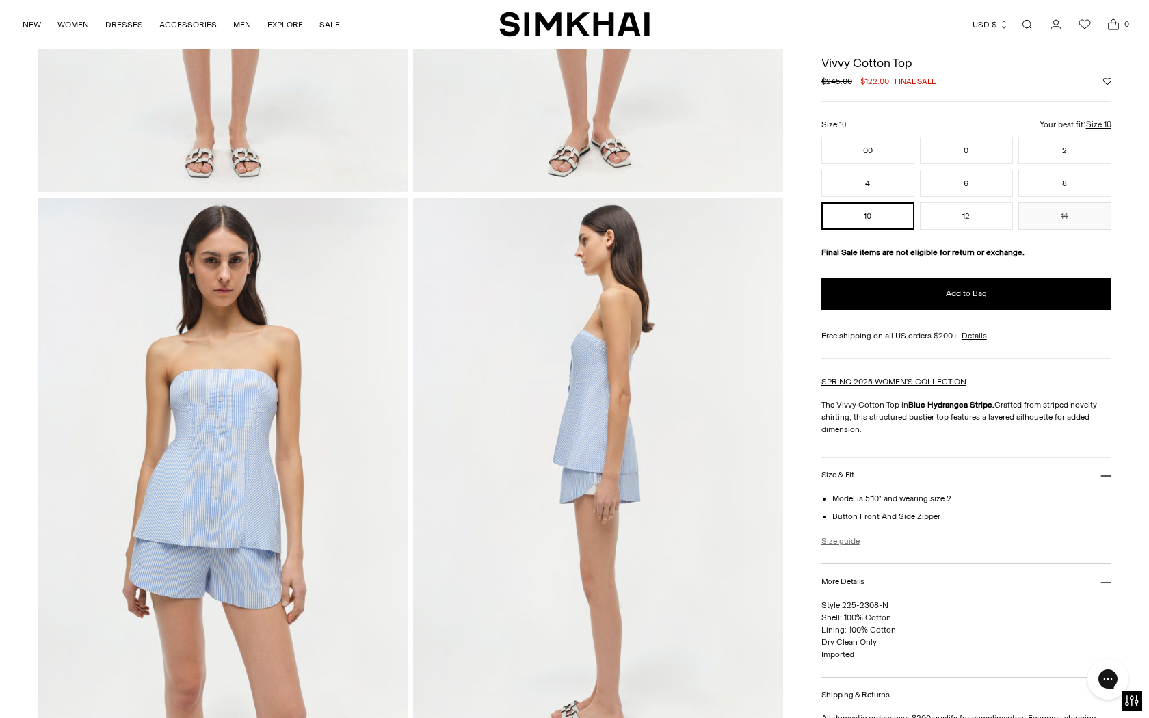
click at [853, 543] on link "Size guide" at bounding box center [840, 541] width 38 height 12
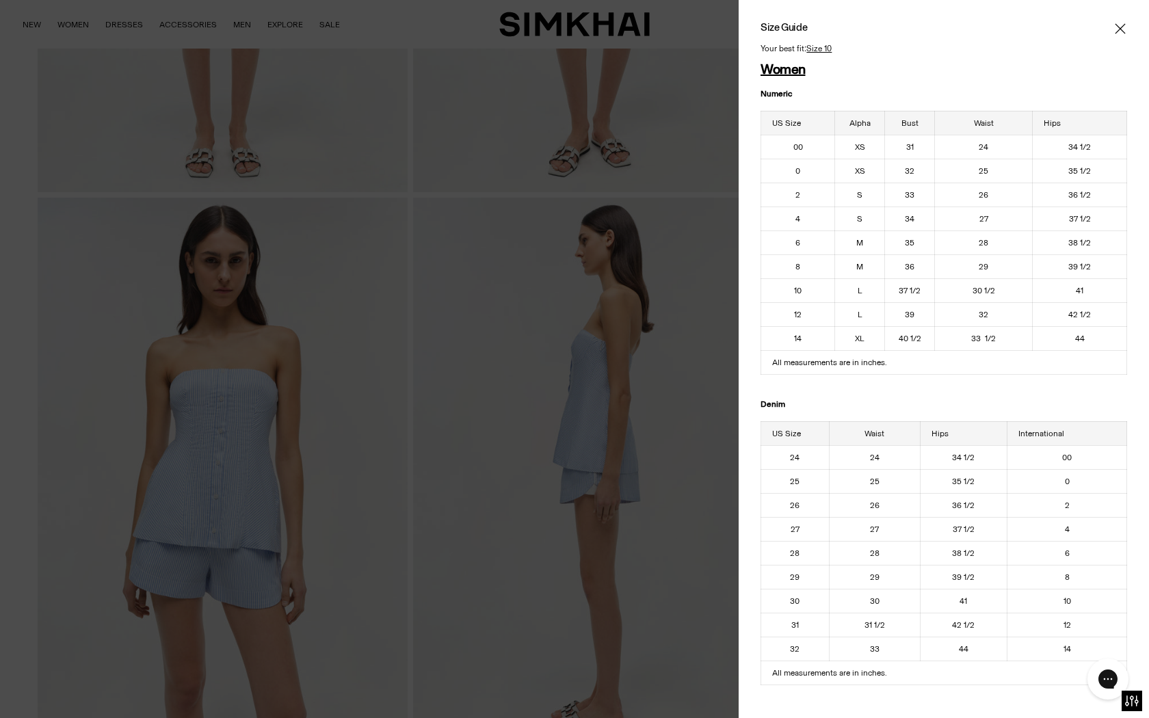
click at [698, 355] on div at bounding box center [574, 359] width 1149 height 718
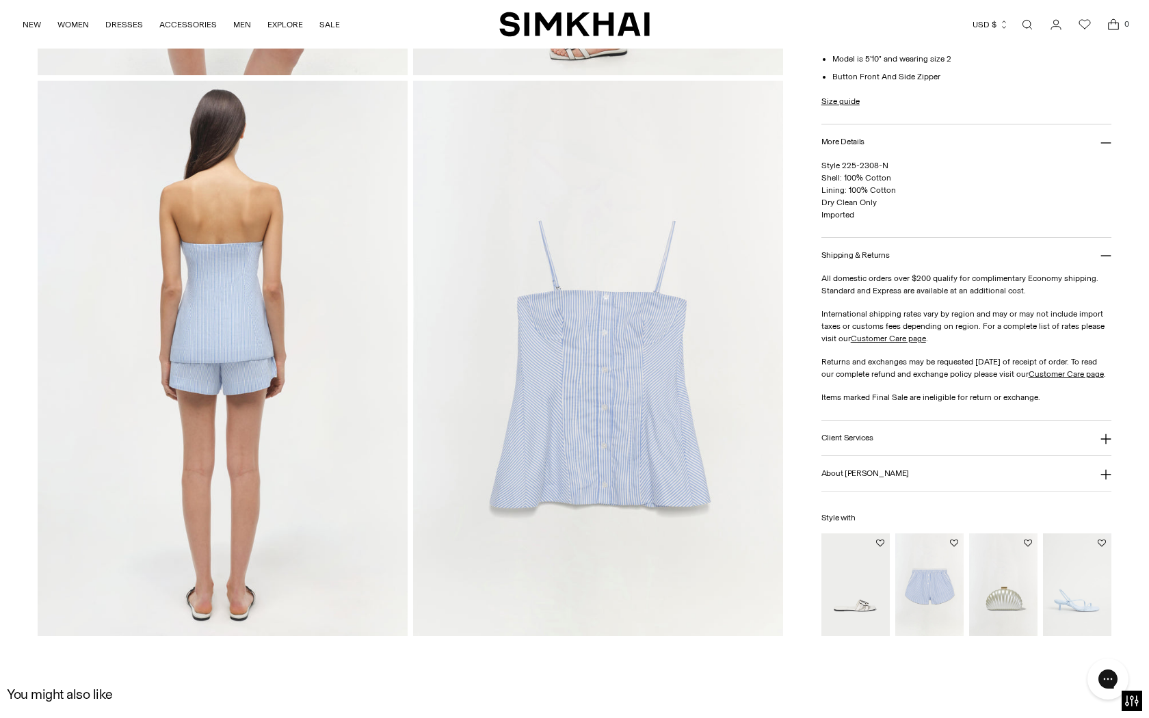
scroll to position [1118, 0]
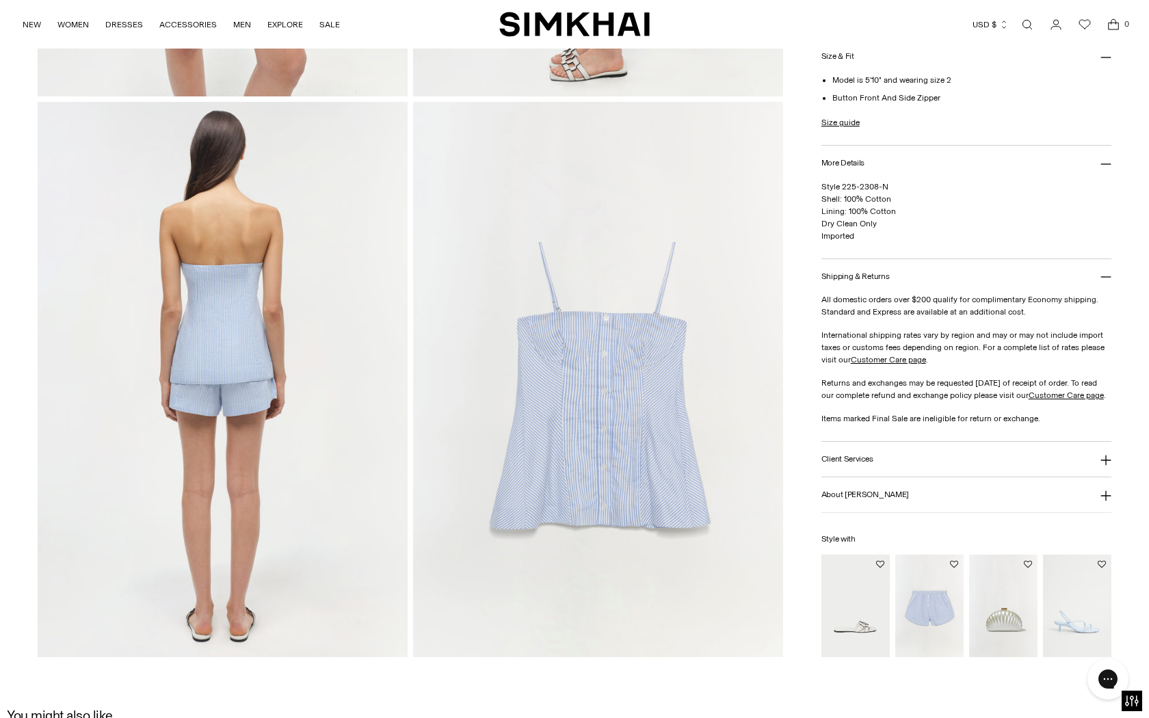
click at [691, 423] on img at bounding box center [598, 379] width 370 height 555
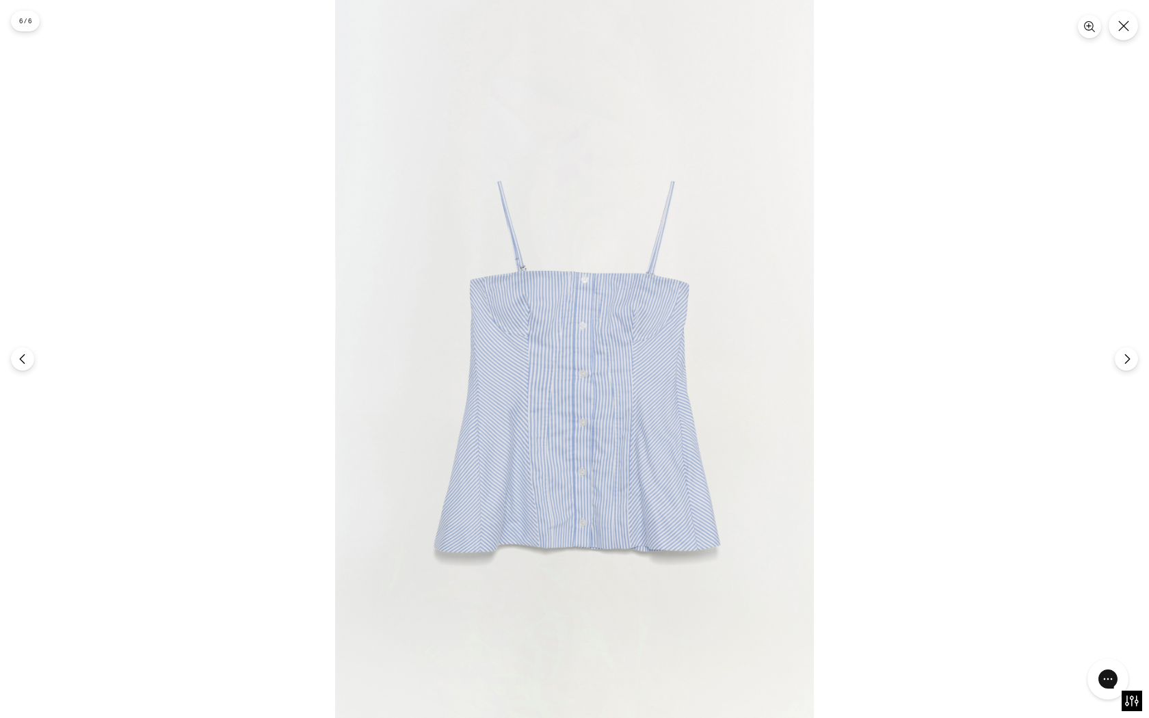
scroll to position [0, 0]
click at [772, 264] on img at bounding box center [574, 359] width 479 height 718
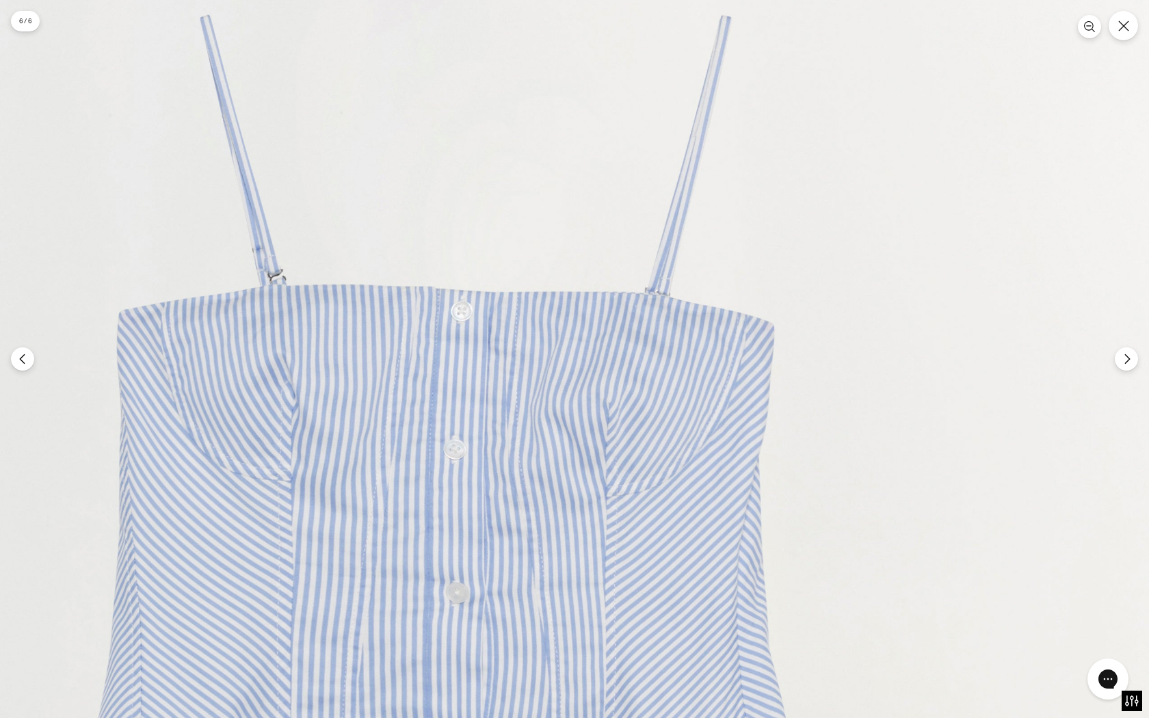
click at [774, 251] on img at bounding box center [431, 549] width 1436 height 2154
